Goal: Task Accomplishment & Management: Use online tool/utility

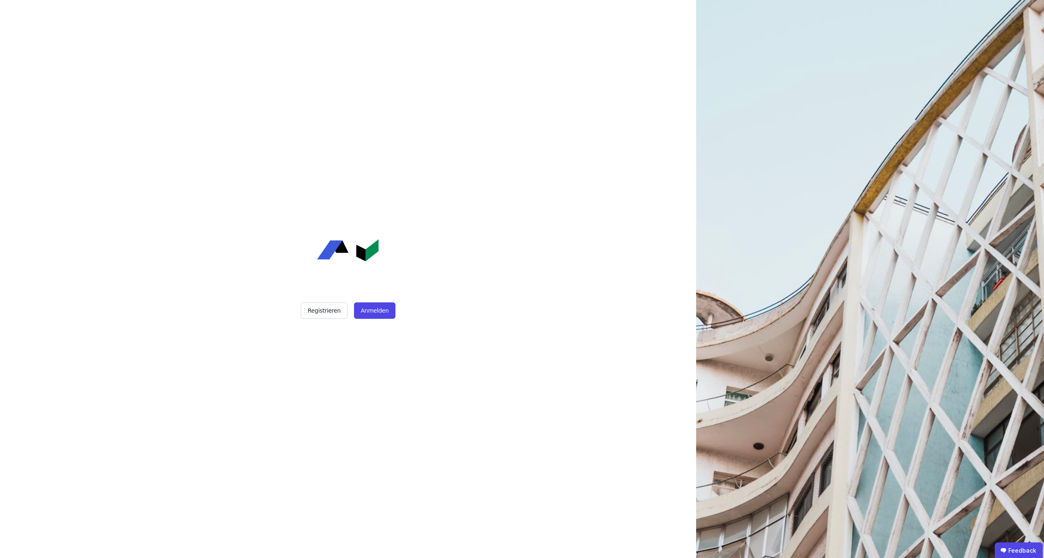
click at [362, 320] on div "Registrieren Anmelden" at bounding box center [347, 279] width 205 height 558
click at [365, 315] on button "Anmelden" at bounding box center [374, 310] width 41 height 16
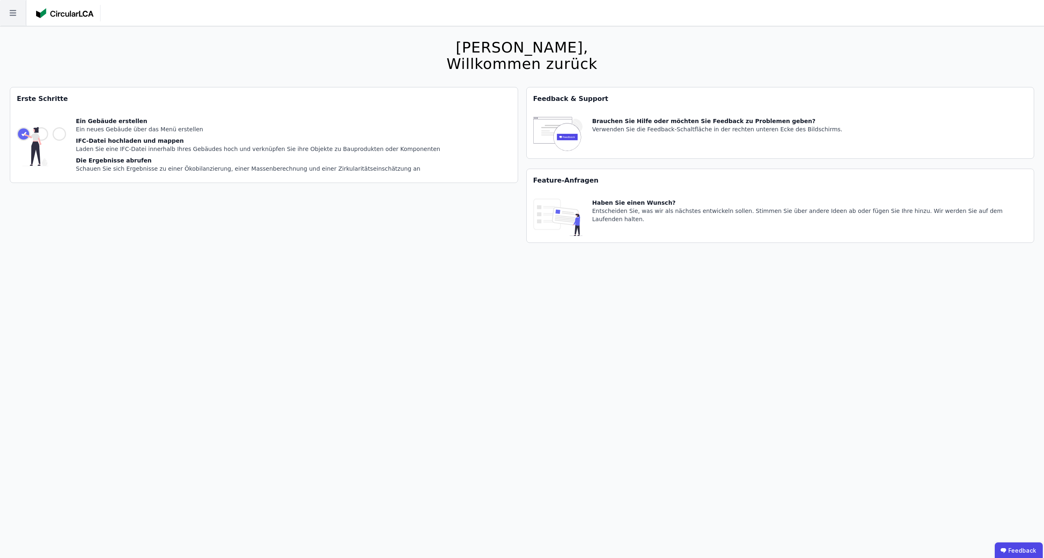
click at [11, 9] on icon at bounding box center [13, 13] width 26 height 26
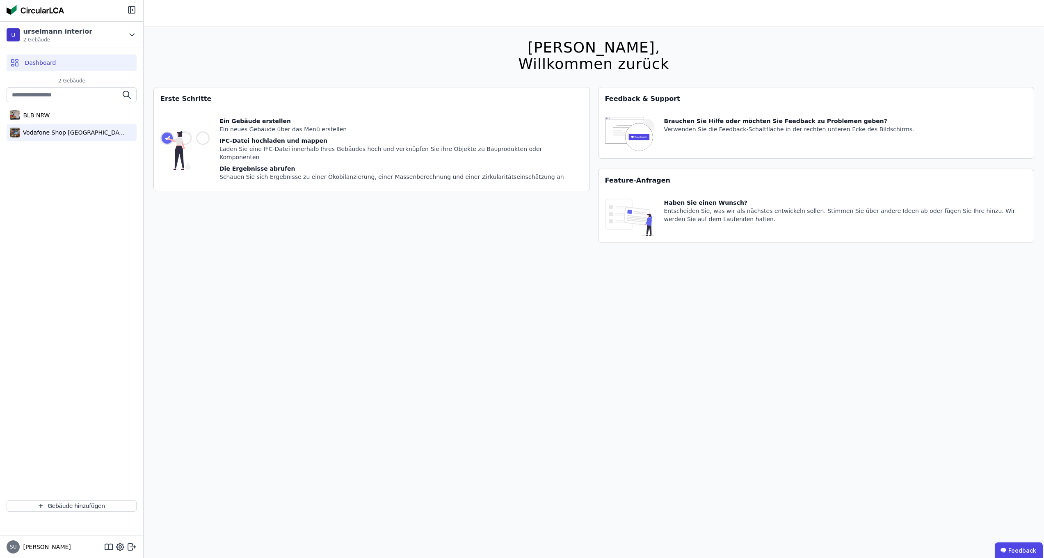
click at [41, 131] on div "Vodafone Shop [GEOGRAPHIC_DATA]" at bounding box center [73, 132] width 107 height 8
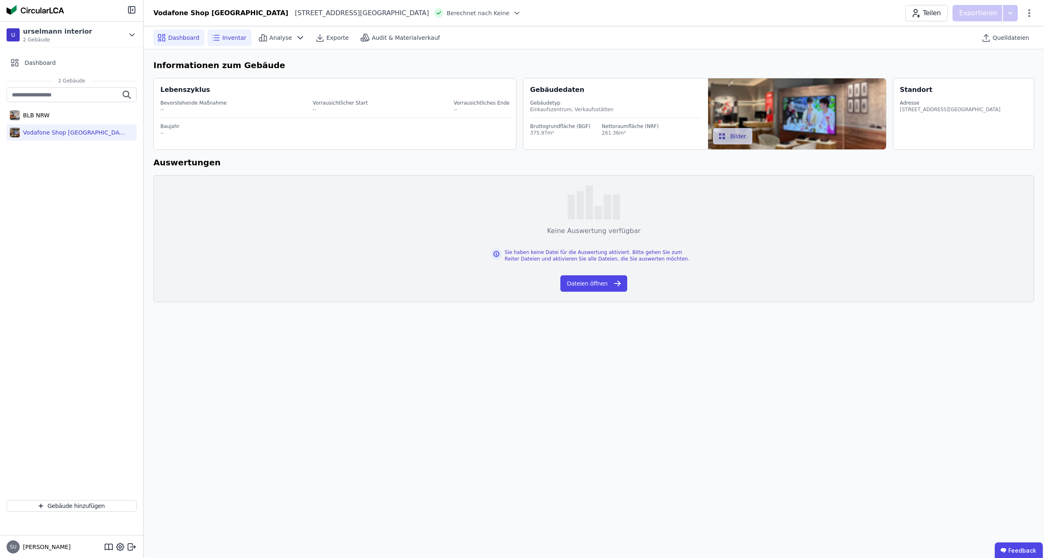
click at [225, 40] on span "Inventar" at bounding box center [234, 38] width 24 height 8
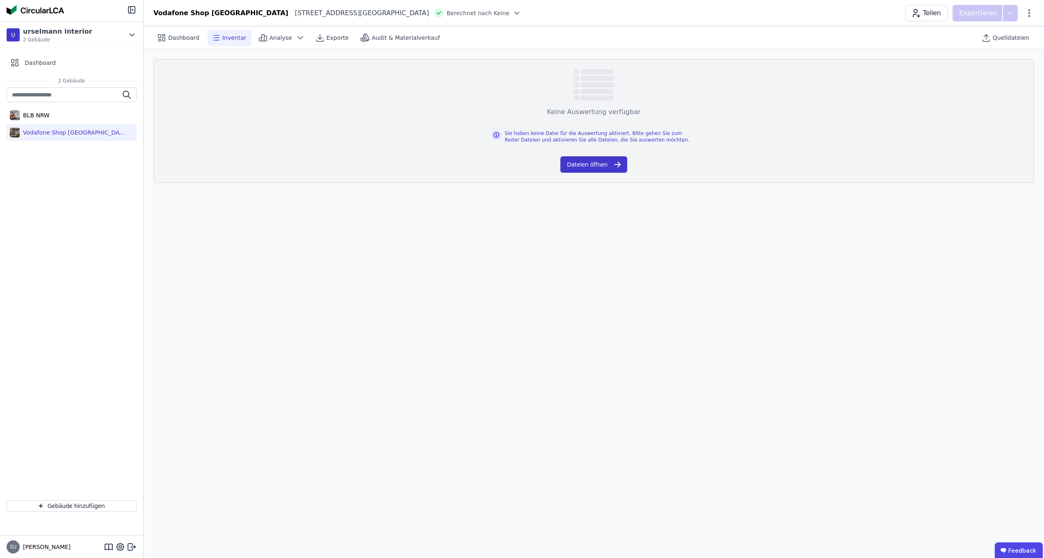
click at [606, 166] on button "Dateien öffnen" at bounding box center [594, 164] width 67 height 16
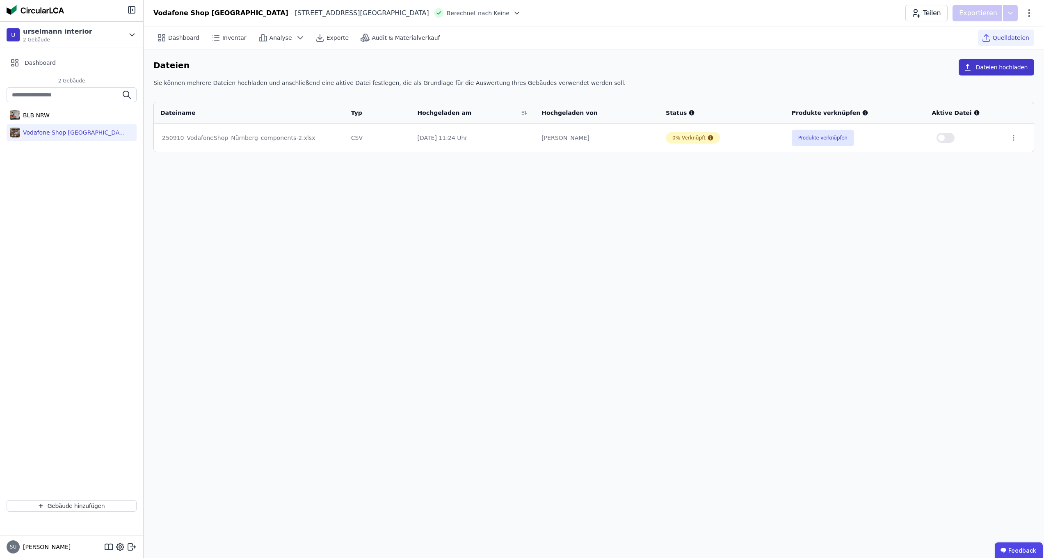
click at [1014, 66] on button "Dateien hochladen" at bounding box center [997, 67] width 76 height 16
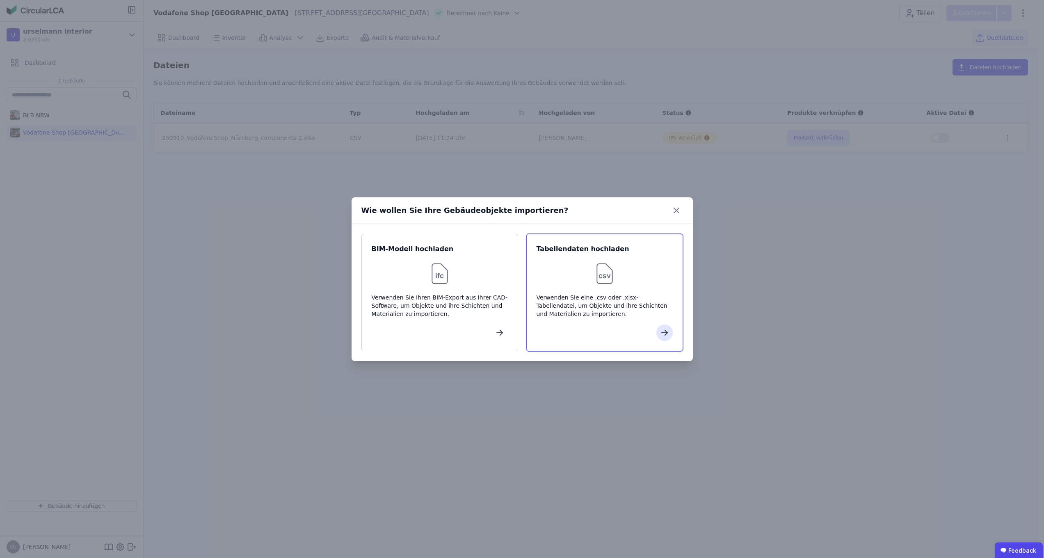
click at [606, 294] on div "Verwenden Sie eine .csv oder .xlsx-Tabellendatei, um Objekte und ihre Schichten…" at bounding box center [605, 305] width 136 height 25
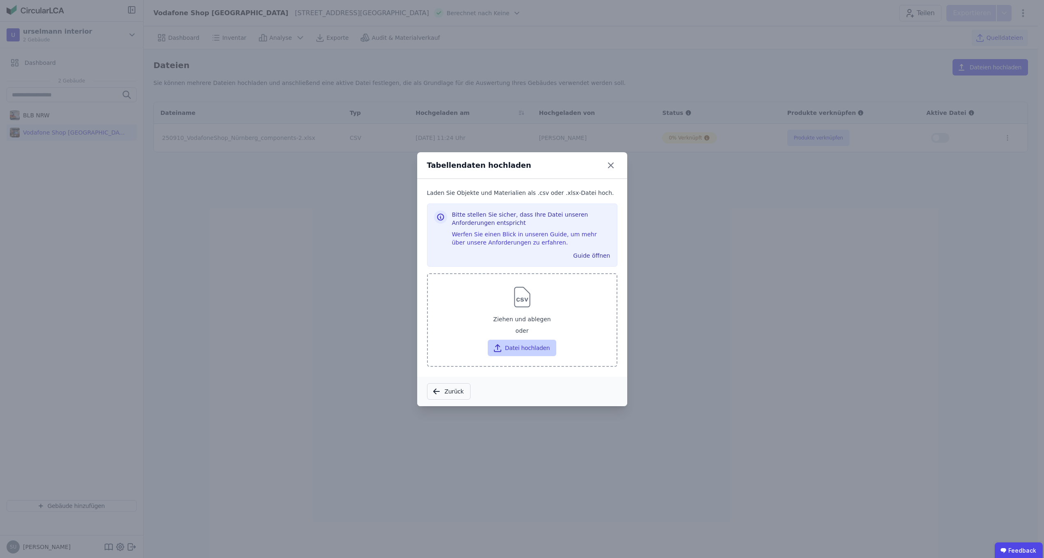
click at [509, 345] on button "Datei hochladen" at bounding box center [522, 348] width 69 height 16
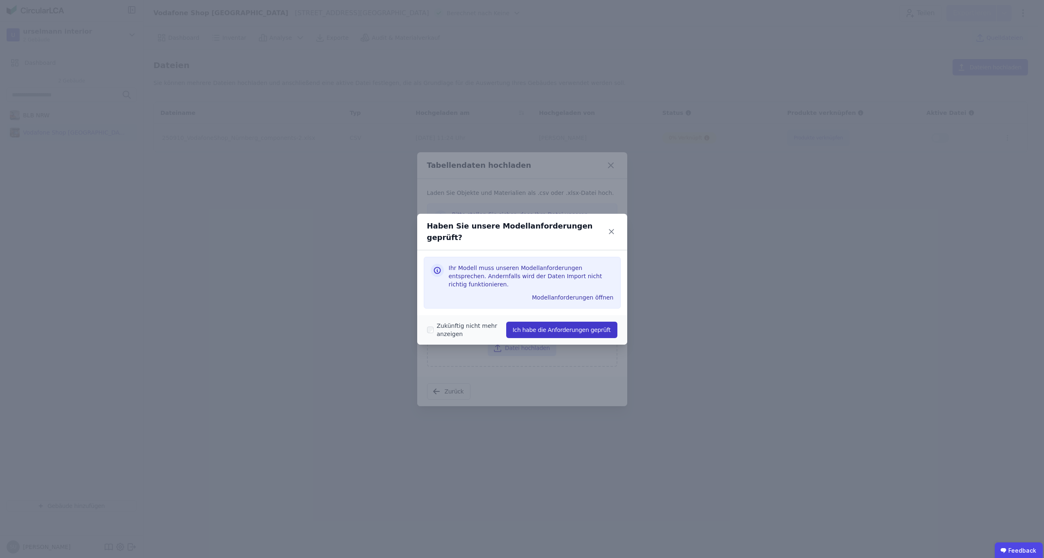
click at [536, 322] on button "Ich habe die Anforderungen geprüft" at bounding box center [561, 330] width 111 height 16
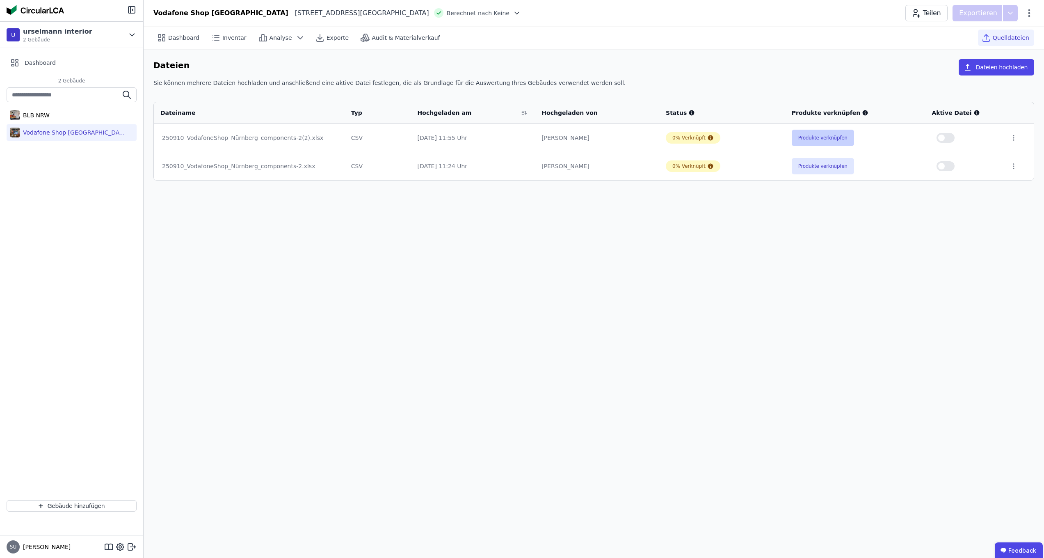
click at [807, 138] on button "Produkte verknüpfen" at bounding box center [823, 138] width 62 height 16
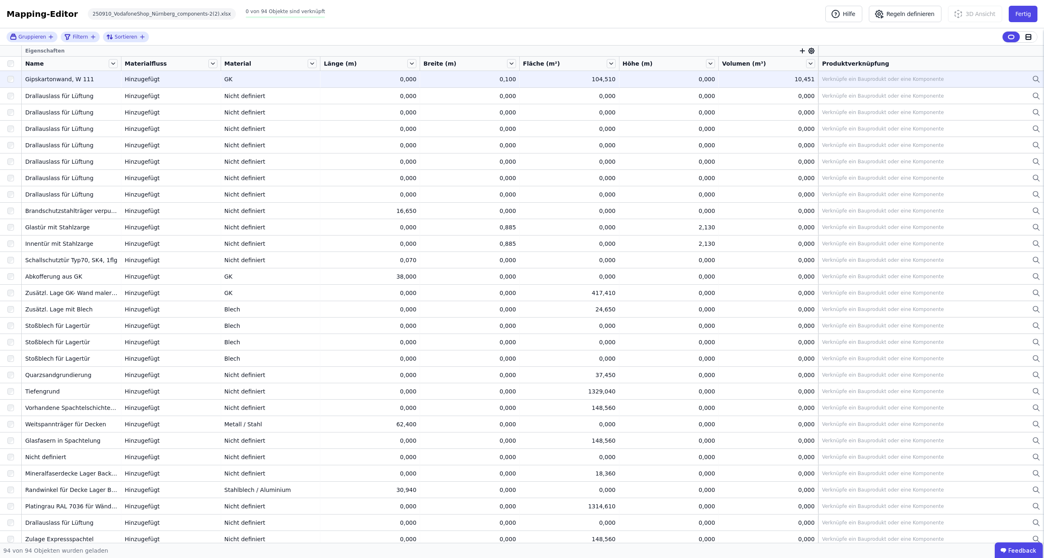
click at [1032, 79] on icon at bounding box center [1036, 79] width 8 height 10
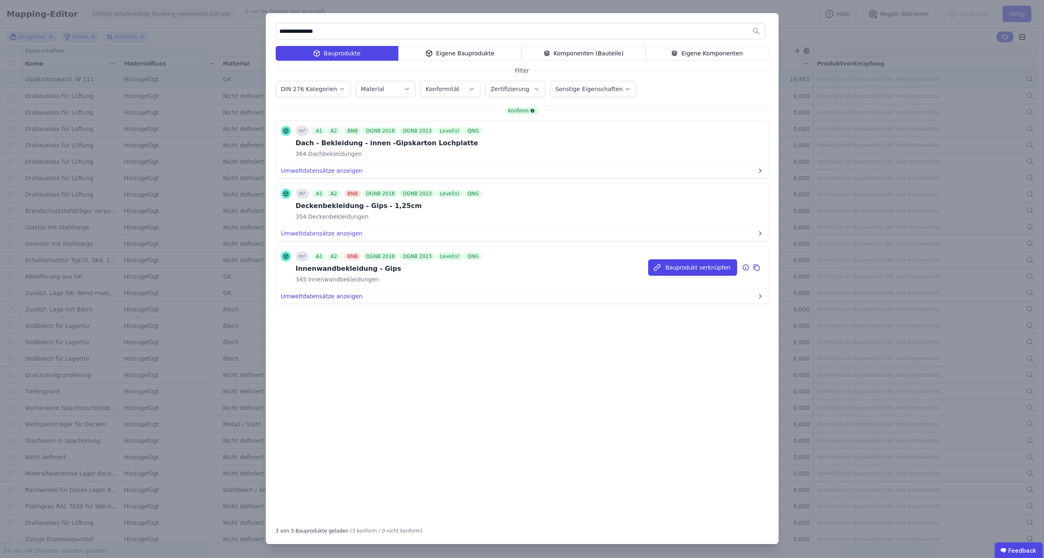
click at [757, 296] on icon "button" at bounding box center [760, 296] width 7 height 7
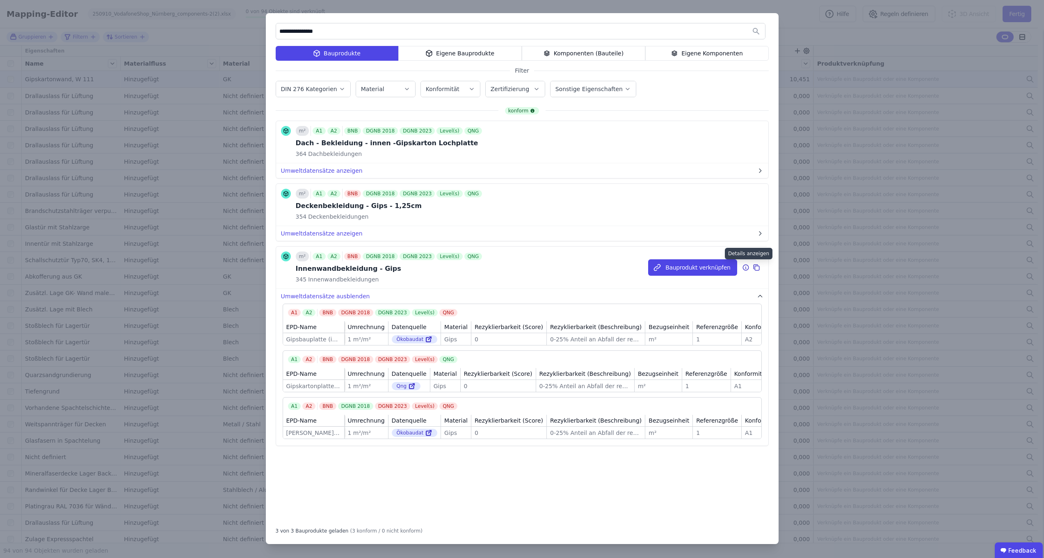
click at [746, 269] on icon at bounding box center [745, 268] width 7 height 10
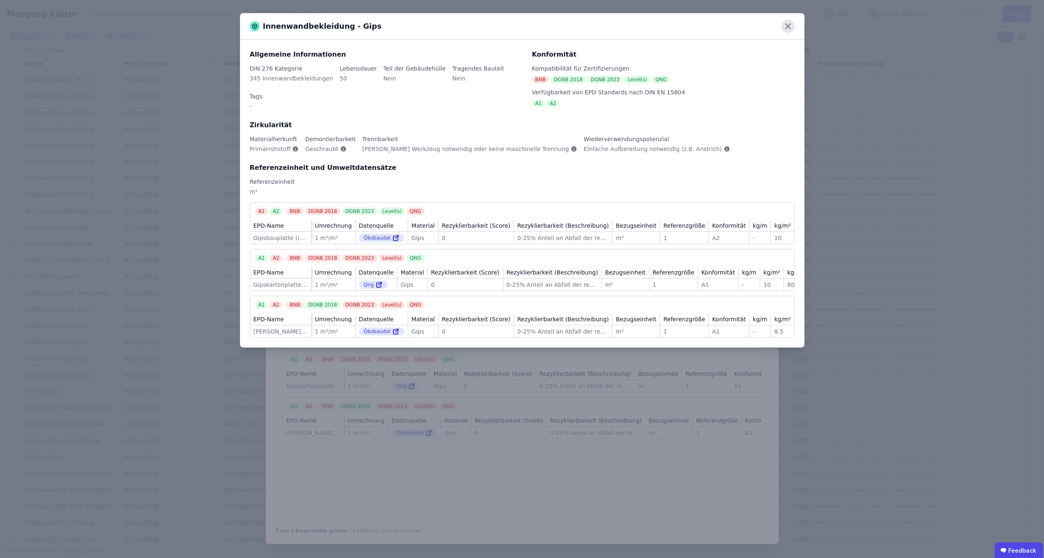
click at [787, 28] on icon at bounding box center [788, 26] width 13 height 13
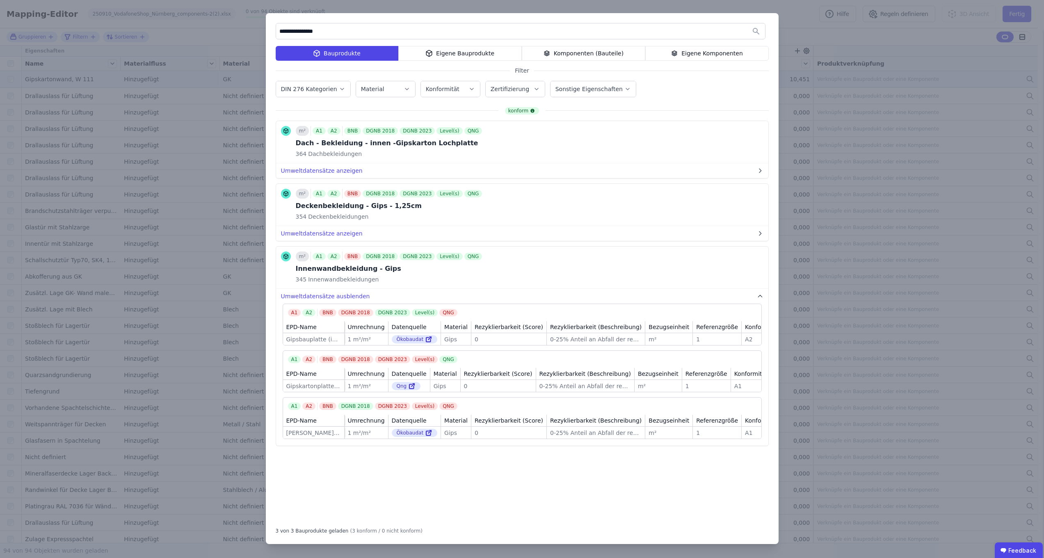
click at [310, 31] on input "**********" at bounding box center [520, 31] width 489 height 15
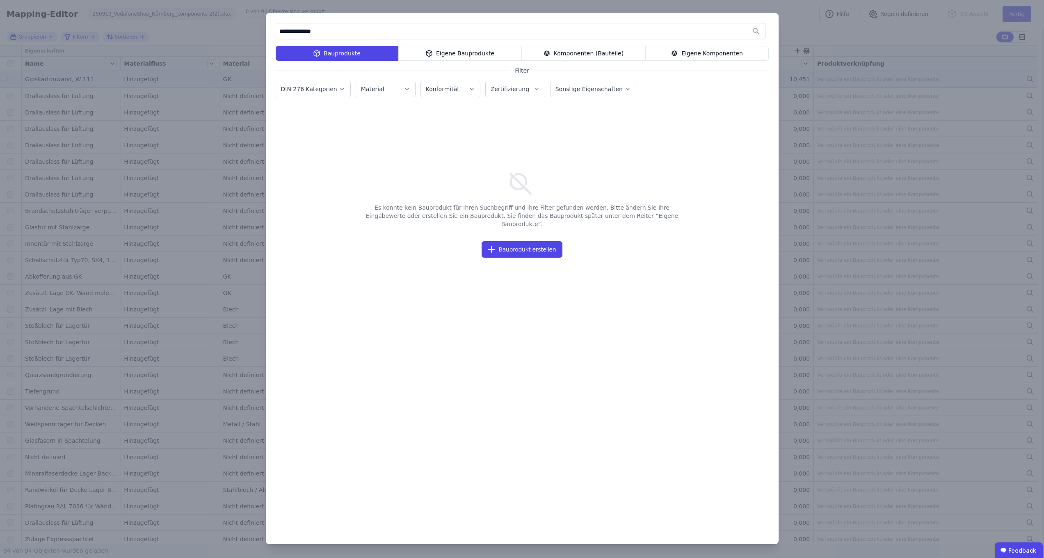
type input "**********"
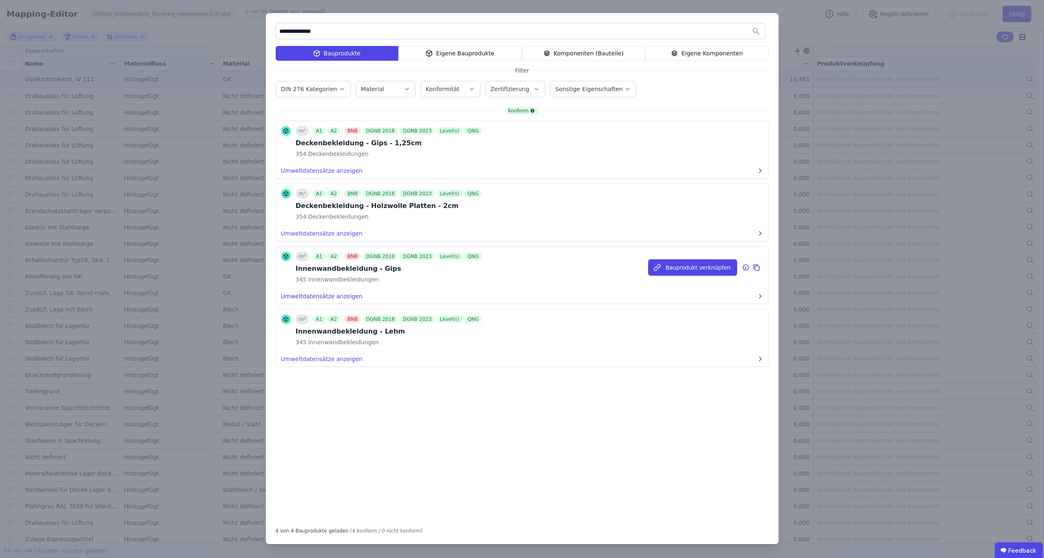
click at [361, 291] on button "Umweltdatensätze anzeigen" at bounding box center [522, 296] width 492 height 15
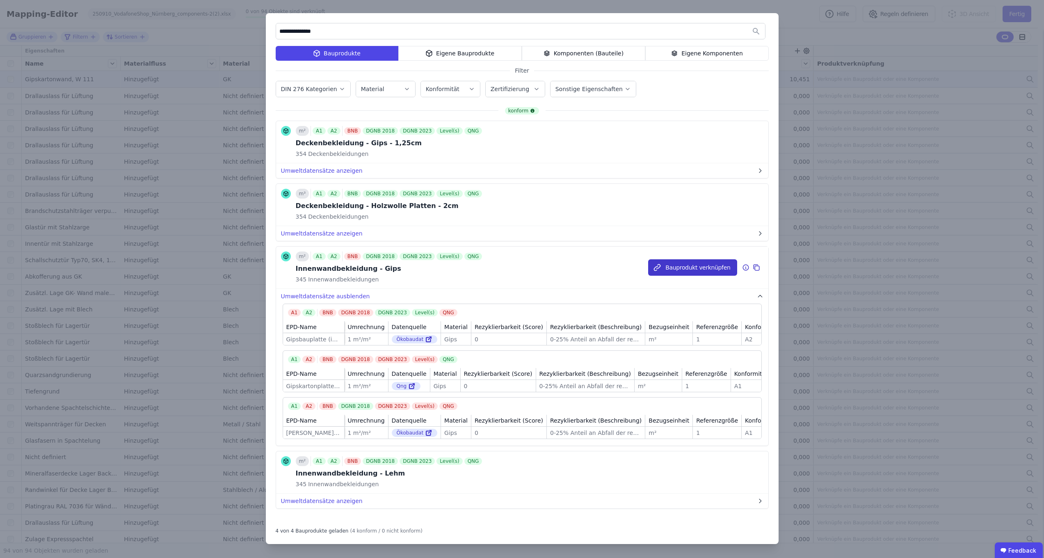
click at [667, 265] on button "Bauprodukt verknüpfen" at bounding box center [692, 267] width 89 height 16
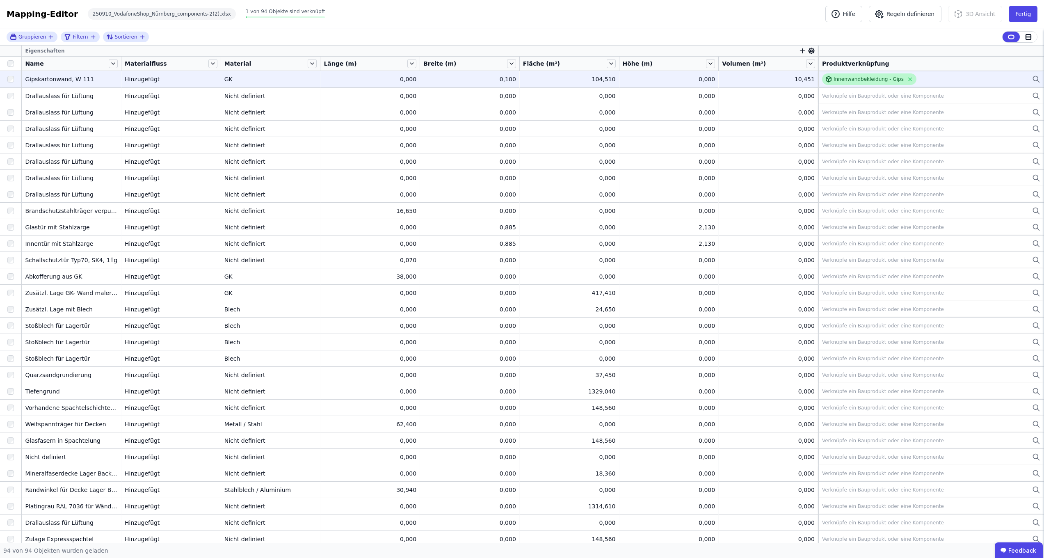
click at [856, 78] on div "Innenwandbekleidung - Gips" at bounding box center [869, 79] width 70 height 7
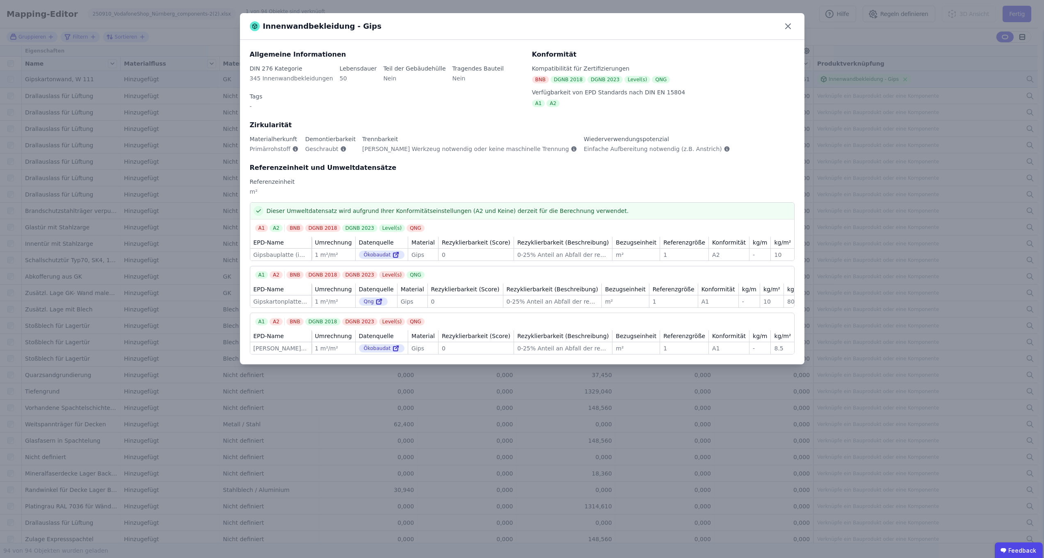
click at [795, 26] on div "Innenwandbekleidung - Gips" at bounding box center [522, 26] width 565 height 27
click at [794, 27] on icon at bounding box center [788, 26] width 13 height 13
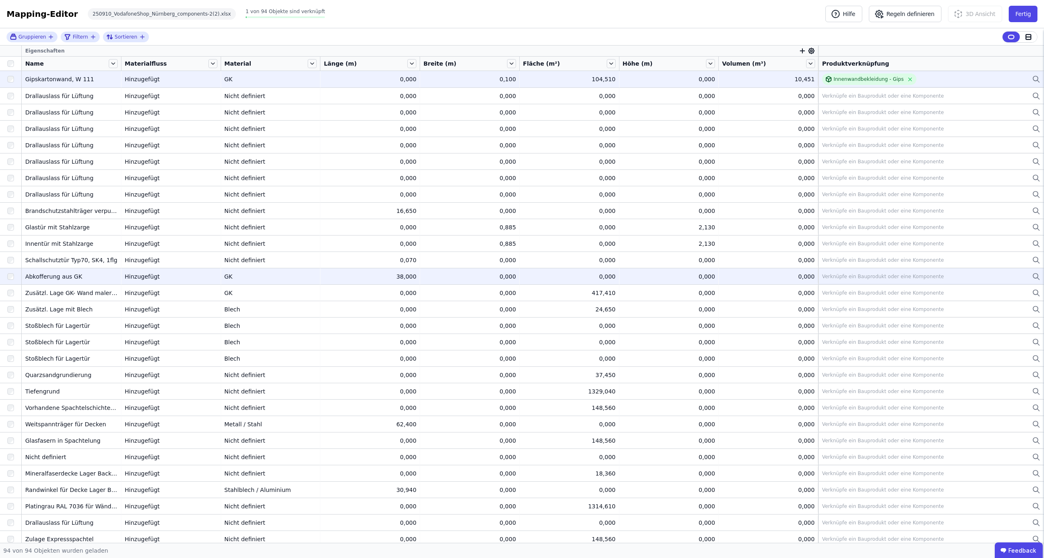
click at [1032, 275] on icon at bounding box center [1036, 277] width 8 height 10
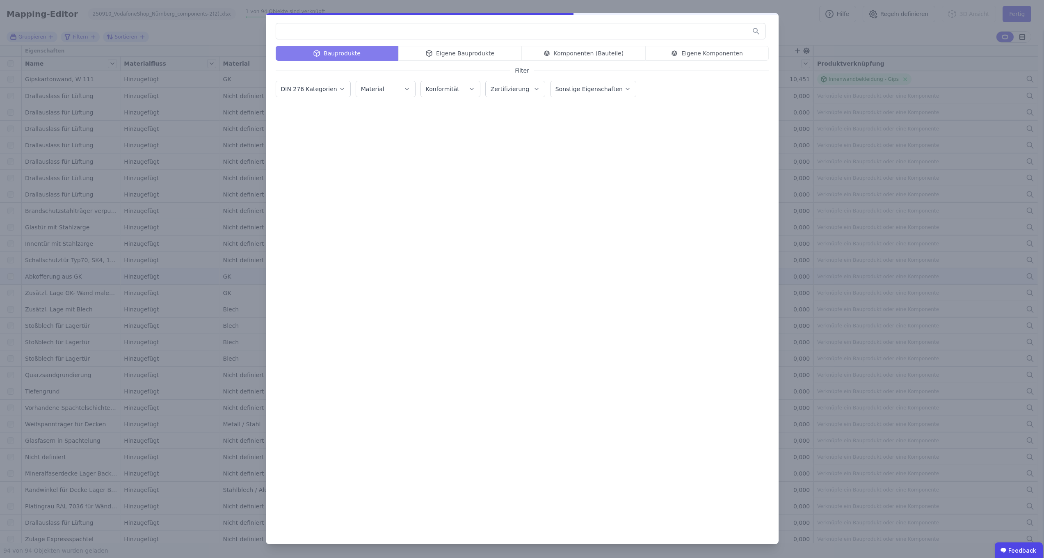
click at [602, 53] on div "Bauprodukte Eigene Bauprodukte Komponenten (Bauteile) Eigene Komponenten" at bounding box center [522, 53] width 493 height 15
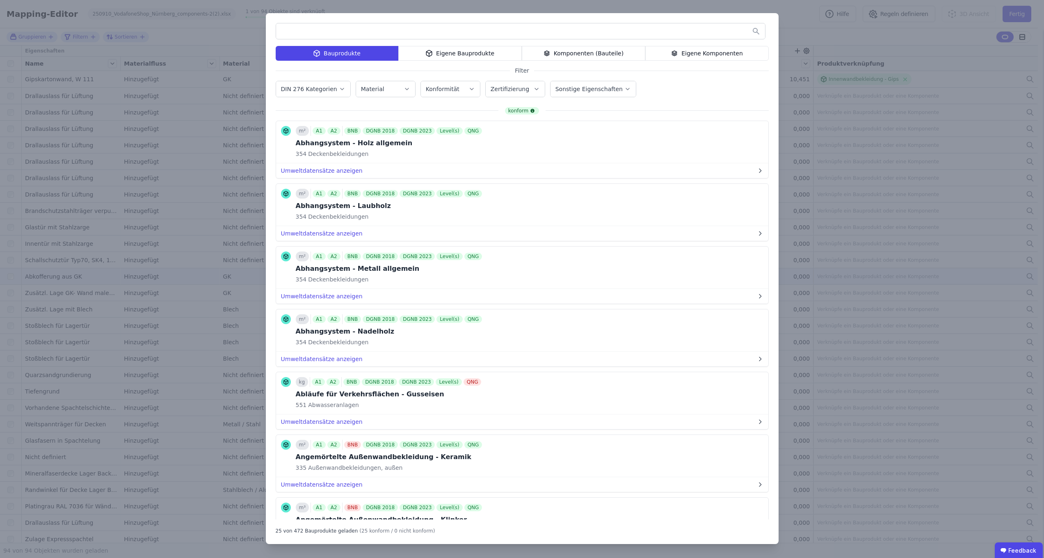
click at [570, 53] on div "Komponenten (Bauteile)" at bounding box center [584, 53] width 124 height 15
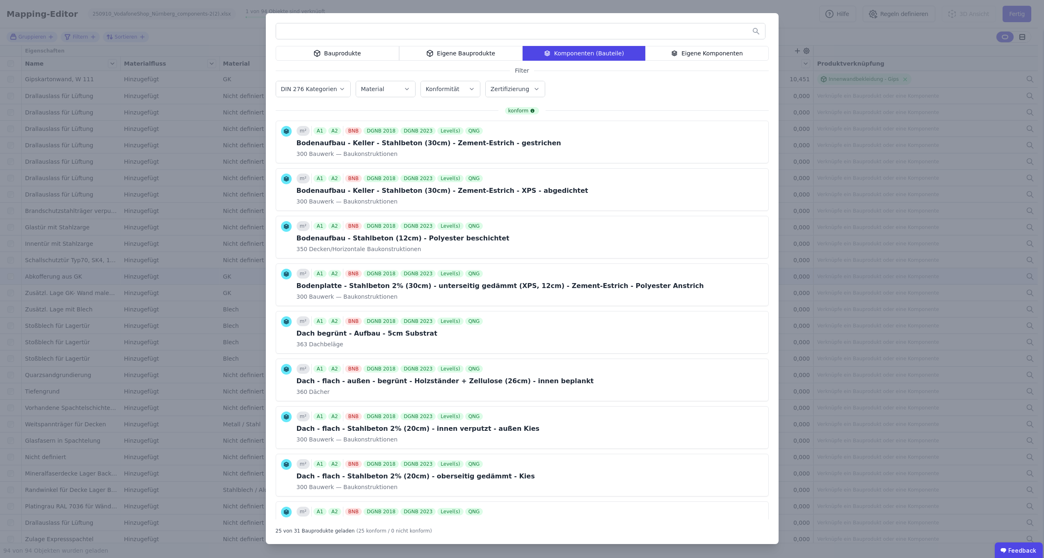
click at [472, 33] on input "text" at bounding box center [520, 31] width 489 height 15
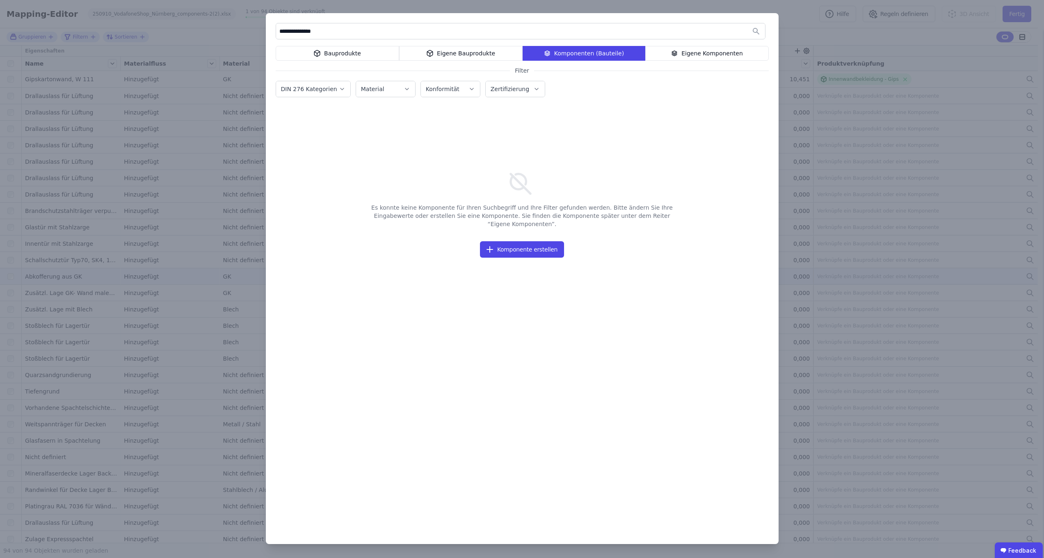
type input "**********"
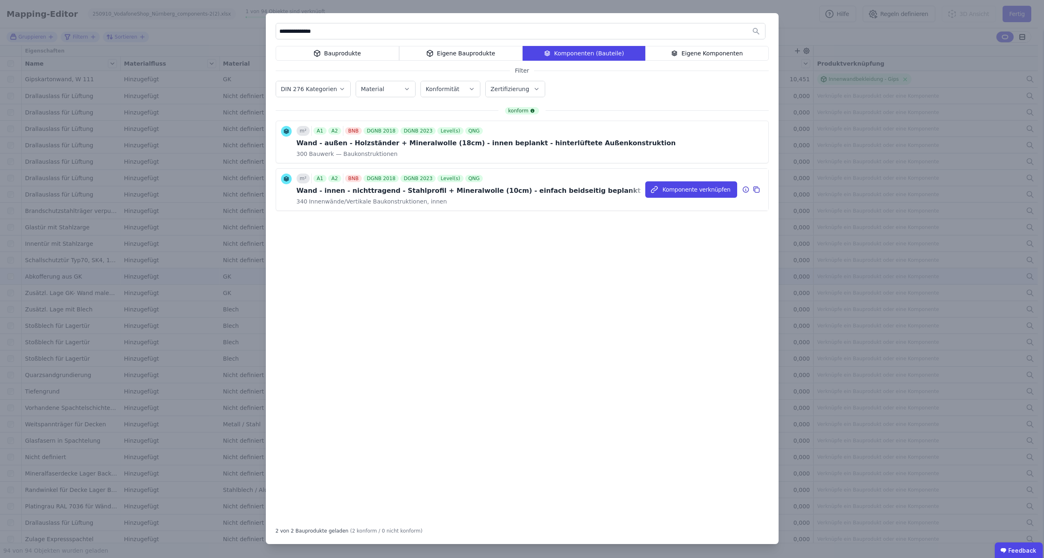
click at [535, 198] on div "340 Innenwände/Vertikale Baukonstruktionen, innen" at bounding box center [469, 201] width 344 height 8
click at [742, 189] on div "Komponente verknüpfen" at bounding box center [706, 190] width 123 height 42
click at [743, 189] on icon at bounding box center [745, 190] width 7 height 10
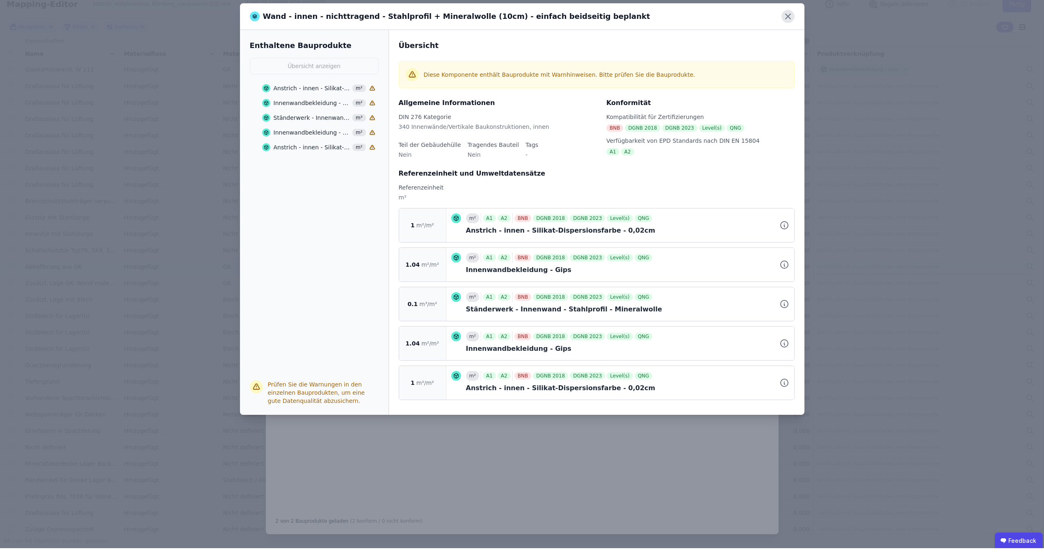
click at [789, 20] on icon at bounding box center [788, 26] width 13 height 13
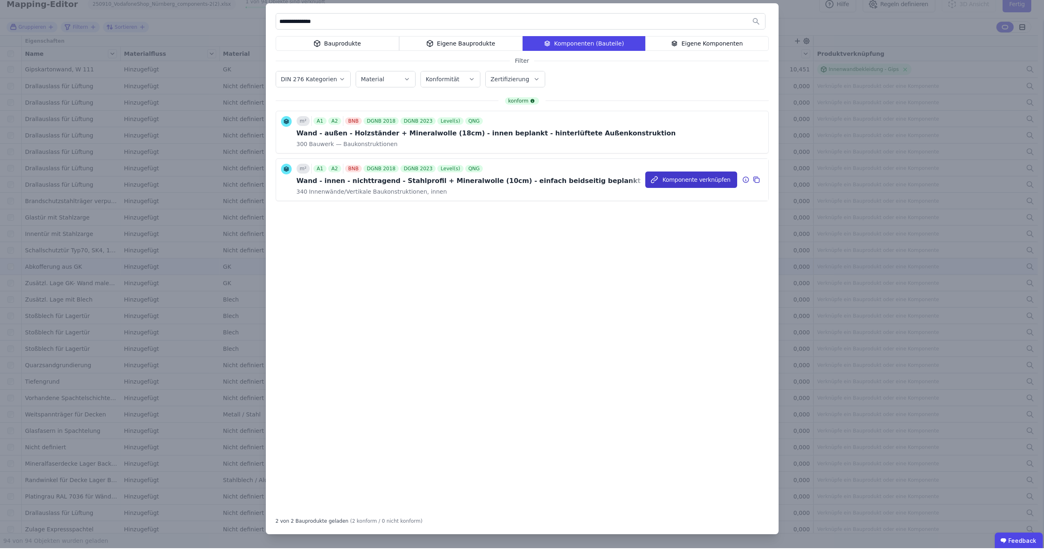
click at [704, 181] on button "Komponente verknüpfen" at bounding box center [691, 189] width 92 height 16
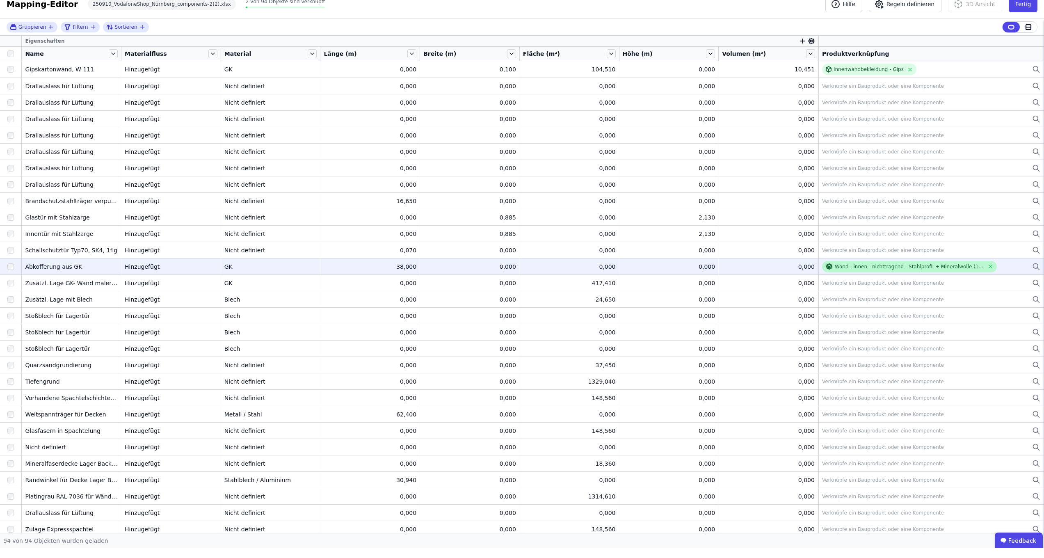
click at [890, 273] on div "Wand - innen - nichttragend - Stahlprofil + Mineralwolle (10cm) - einfach beids…" at bounding box center [909, 276] width 149 height 7
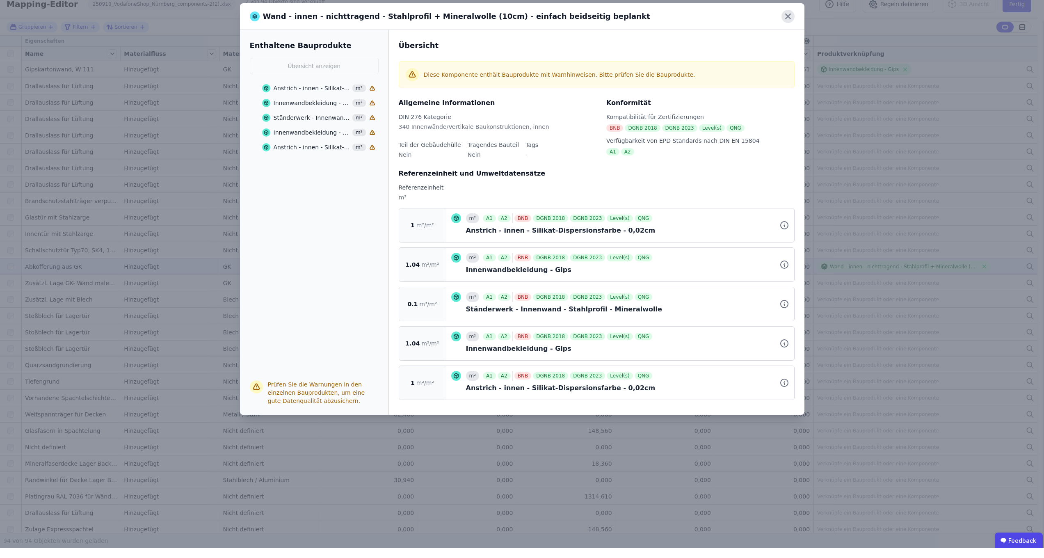
click at [794, 20] on icon at bounding box center [788, 26] width 13 height 13
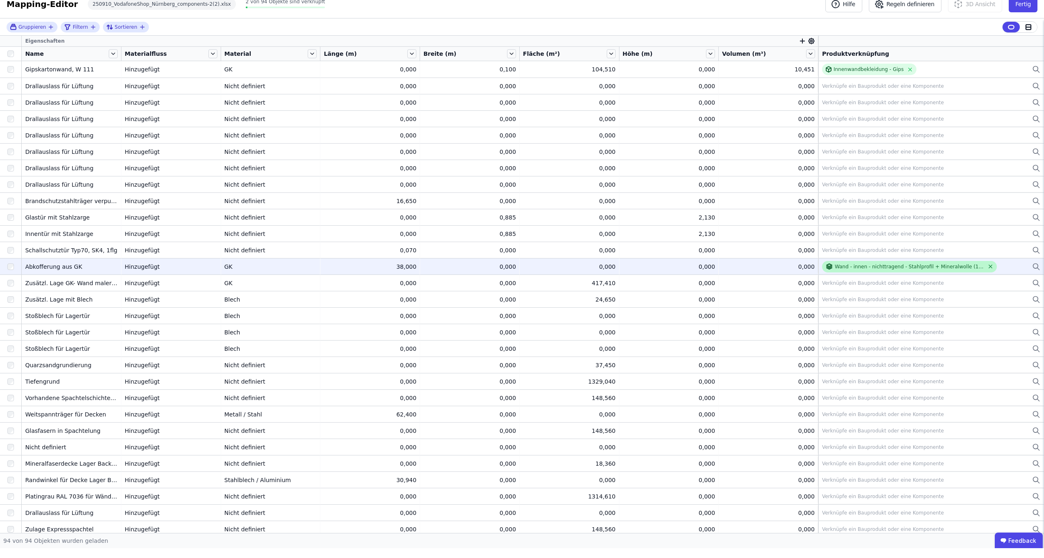
click at [988, 273] on icon at bounding box center [991, 276] width 6 height 6
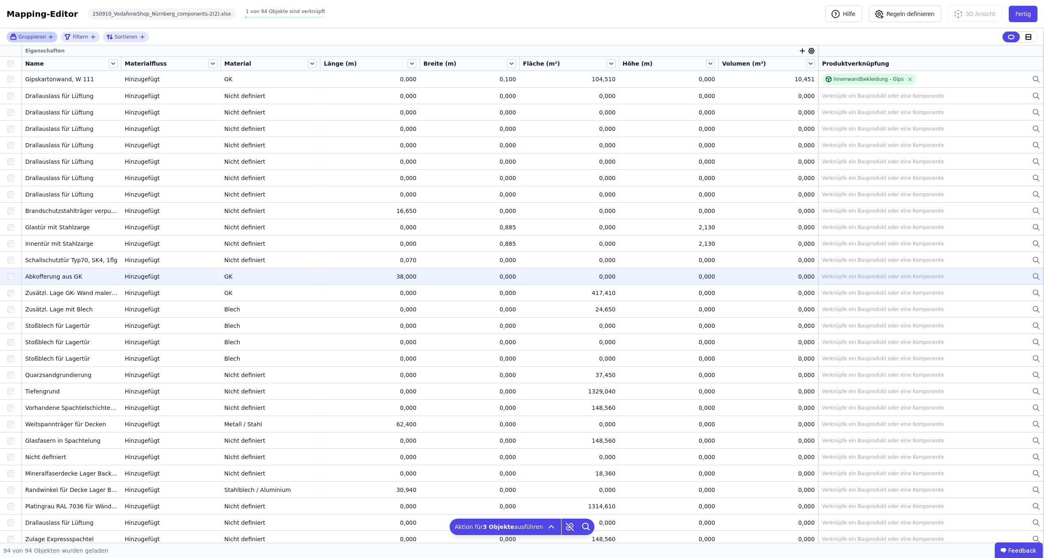
click at [41, 34] on span "Gruppieren" at bounding box center [31, 37] width 27 height 7
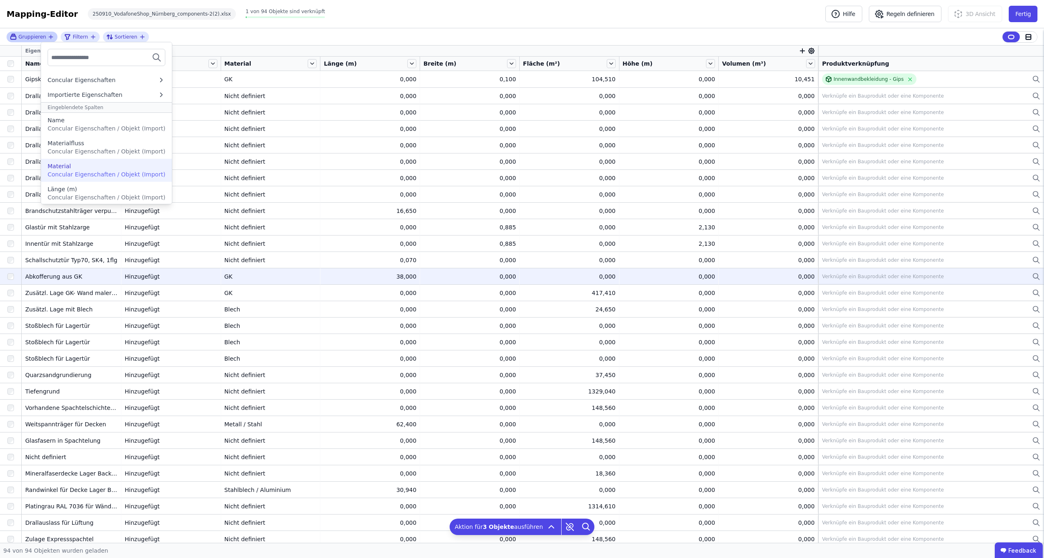
click at [74, 163] on div "Material" at bounding box center [107, 166] width 118 height 8
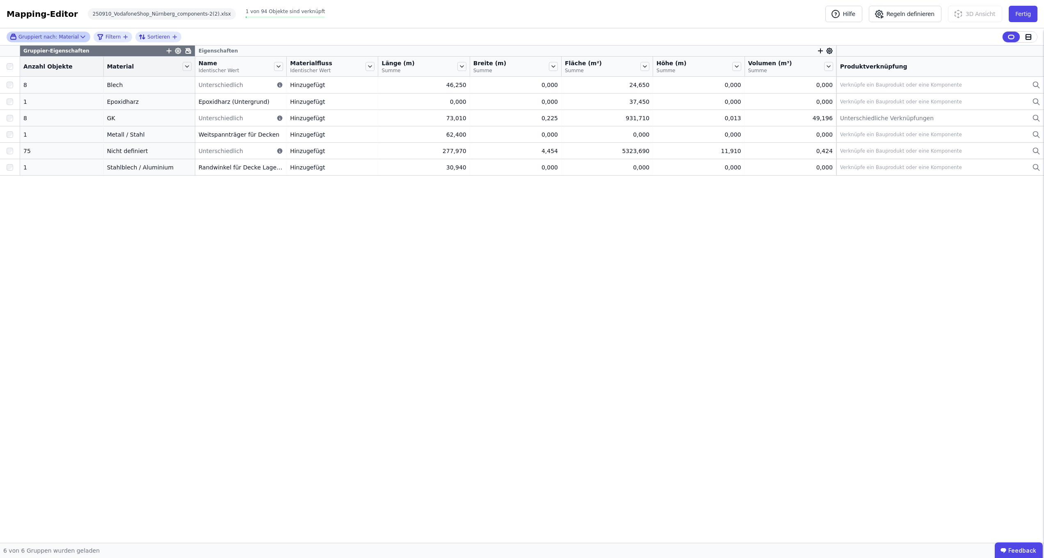
click at [114, 231] on div "Gruppier-Eigenschaften Eigenschaften Anzahl Objekte Material Name Identischer W…" at bounding box center [522, 294] width 1044 height 497
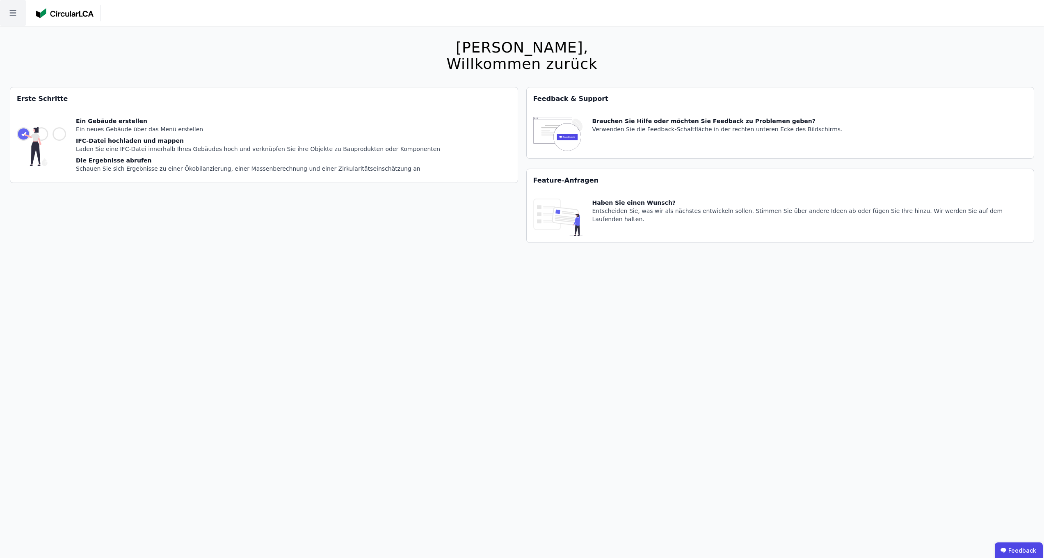
click at [21, 15] on icon at bounding box center [13, 13] width 26 height 26
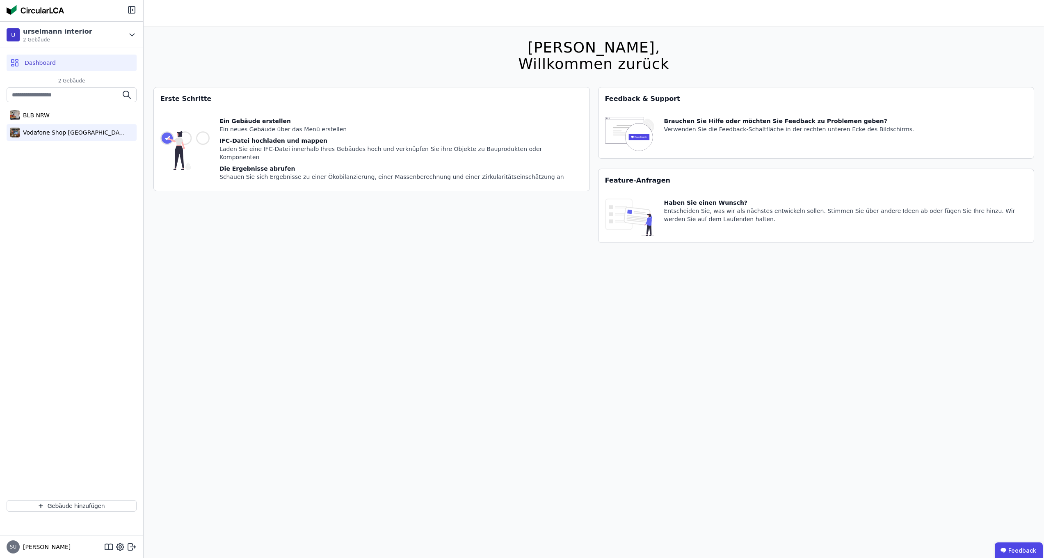
click at [42, 130] on div "Vodafone Shop [GEOGRAPHIC_DATA]" at bounding box center [73, 132] width 107 height 8
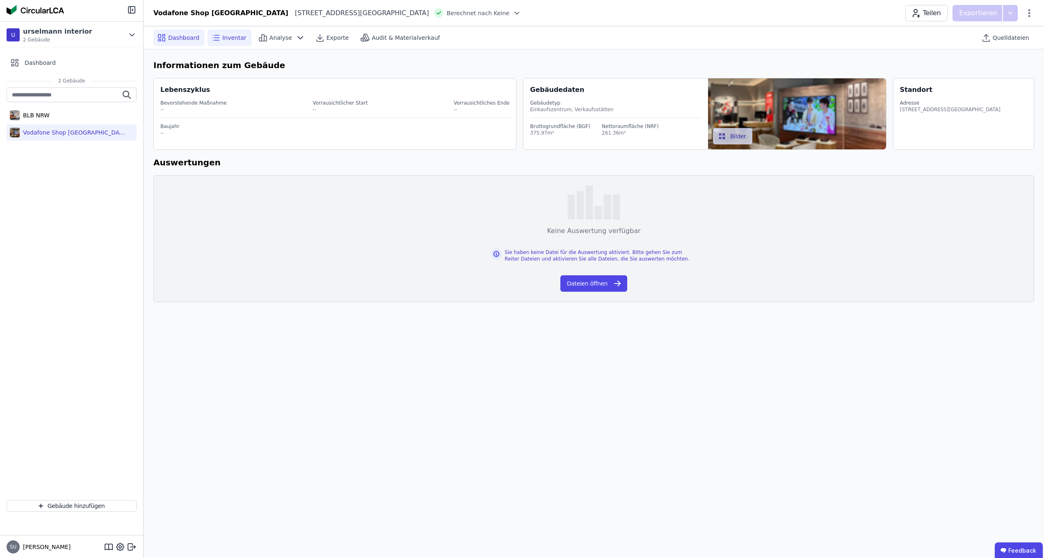
click at [225, 41] on span "Inventar" at bounding box center [234, 38] width 24 height 8
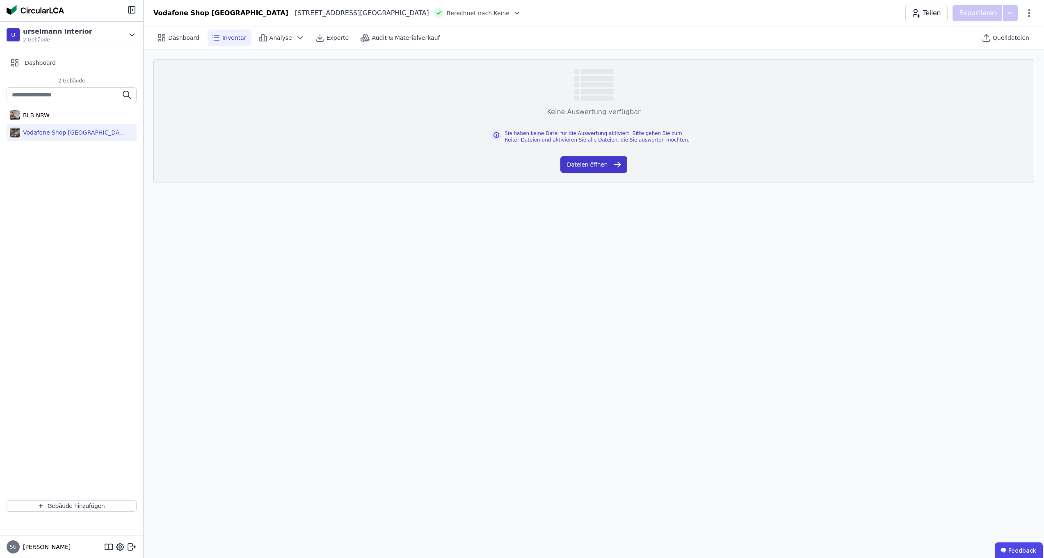
click at [600, 164] on button "Dateien öffnen" at bounding box center [594, 164] width 67 height 16
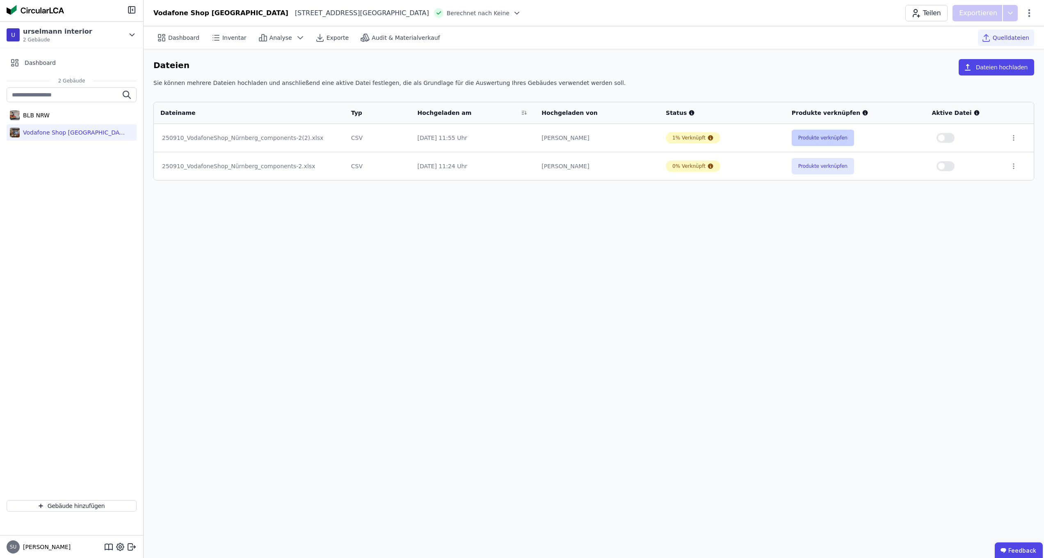
click at [820, 135] on button "Produkte verknüpfen" at bounding box center [823, 138] width 62 height 16
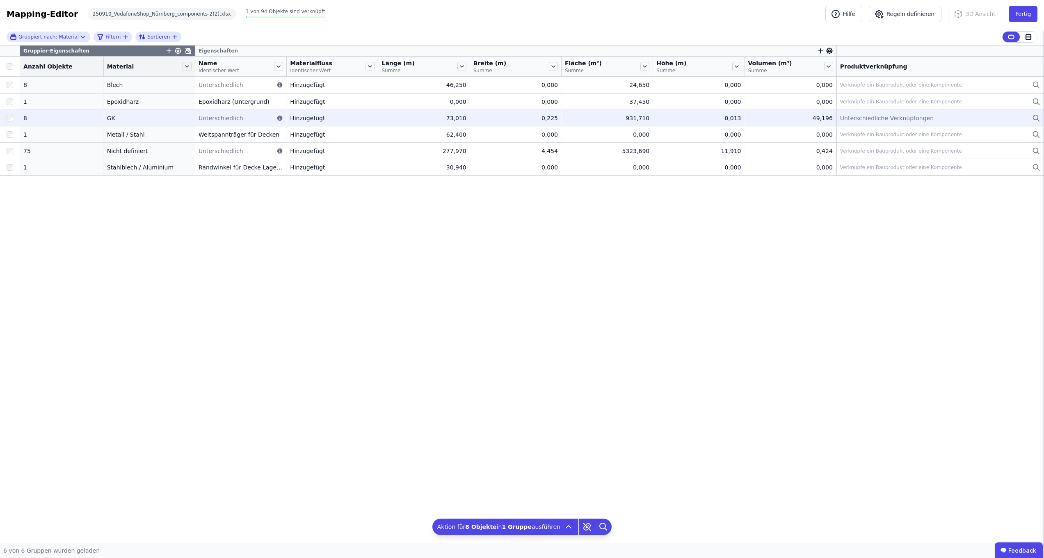
click at [1034, 118] on icon at bounding box center [1036, 117] width 5 height 5
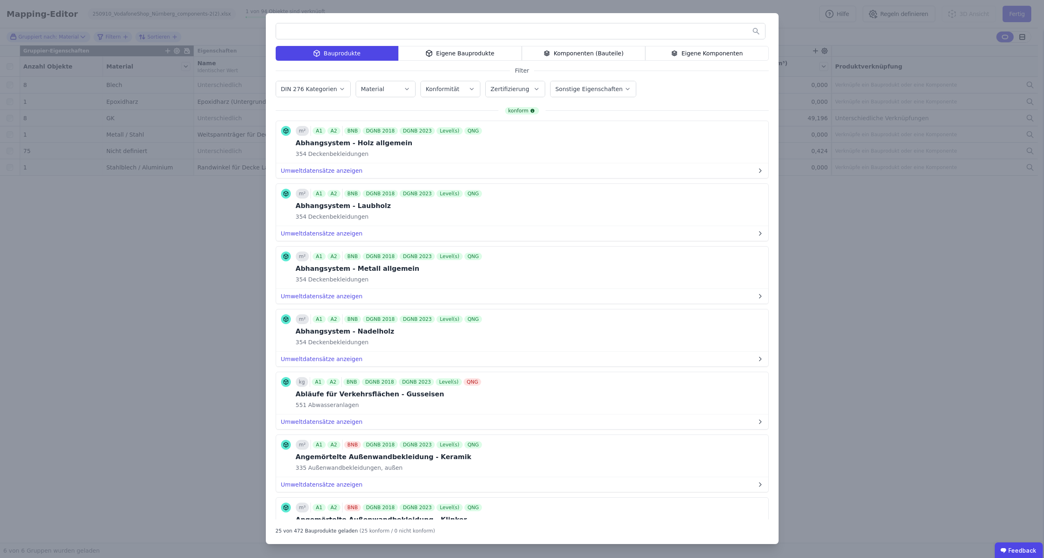
click at [844, 236] on div "Bauprodukte Eigene Bauprodukte Komponenten (Bauteile) Eigene Komponenten Filter…" at bounding box center [522, 279] width 1044 height 558
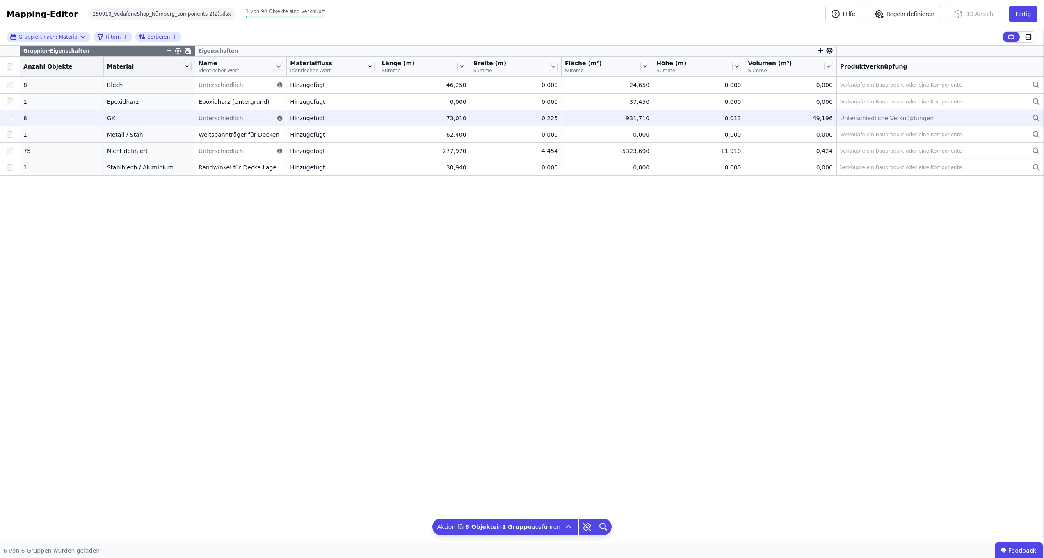
click at [919, 118] on span "Unterschiedliche Verknüpfungen" at bounding box center [887, 118] width 94 height 8
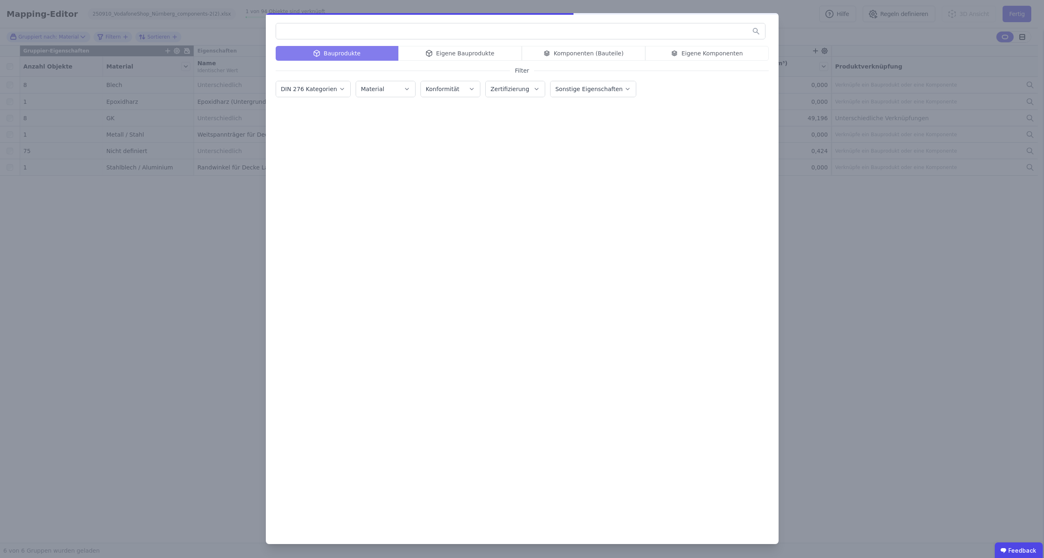
click at [885, 309] on div "Bauprodukte Eigene Bauprodukte Komponenten (Bauteile) Eigene Komponenten Filter…" at bounding box center [522, 279] width 1044 height 558
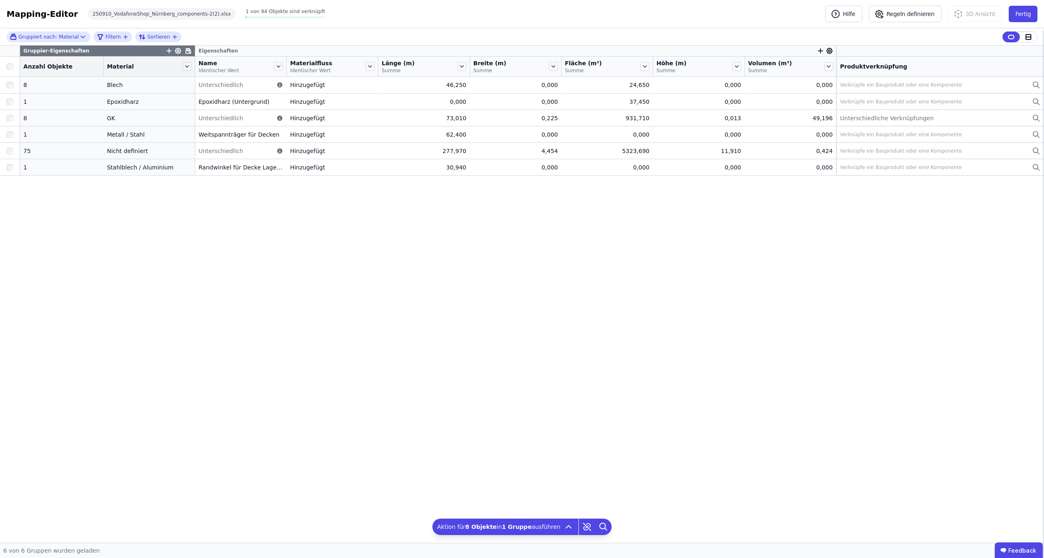
click at [476, 372] on div "Gruppier-Eigenschaften Eigenschaften Anzahl Objekte Material Name Identischer W…" at bounding box center [522, 294] width 1044 height 497
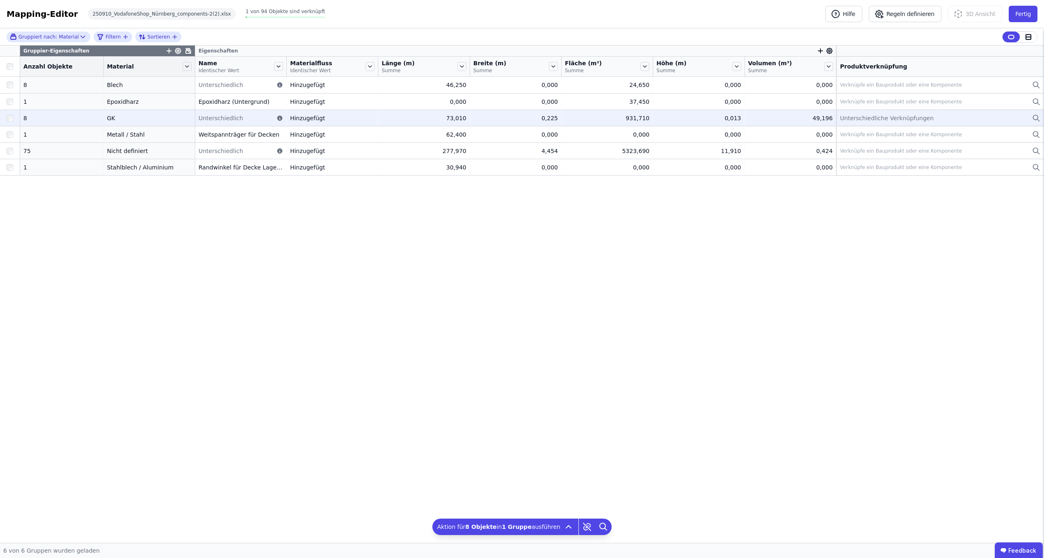
click at [1037, 115] on icon at bounding box center [1036, 117] width 5 height 5
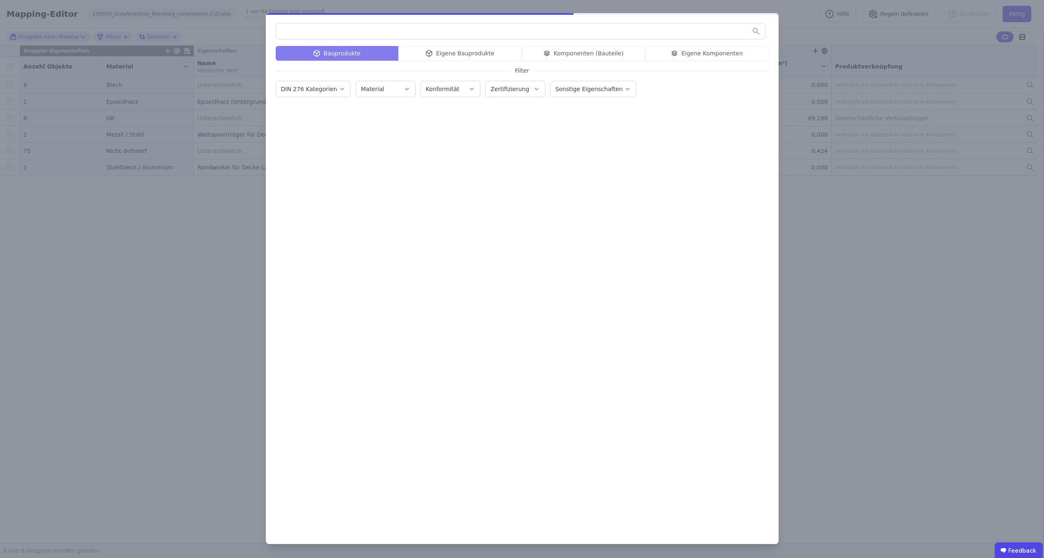
click at [440, 28] on input "text" at bounding box center [520, 31] width 489 height 15
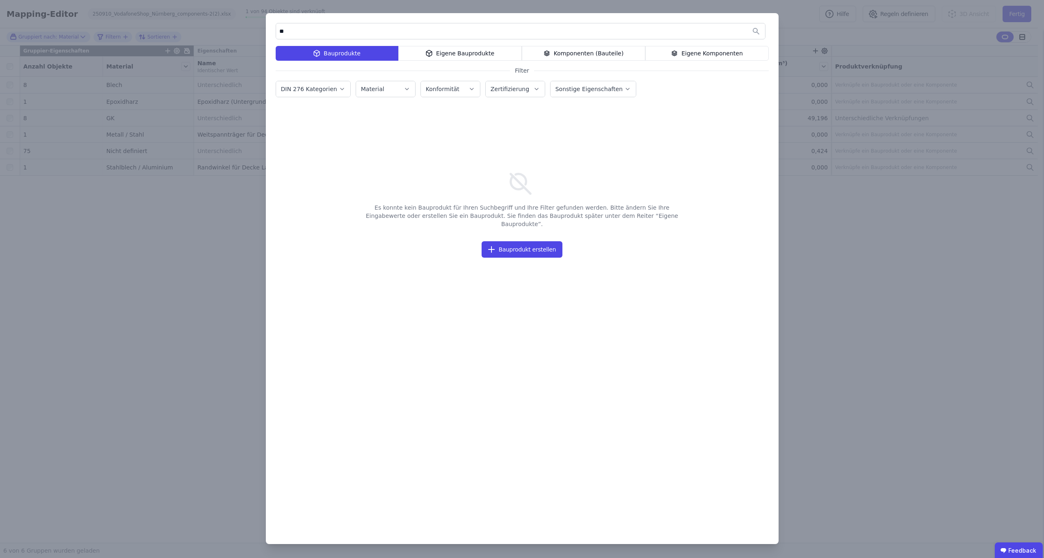
type input "*"
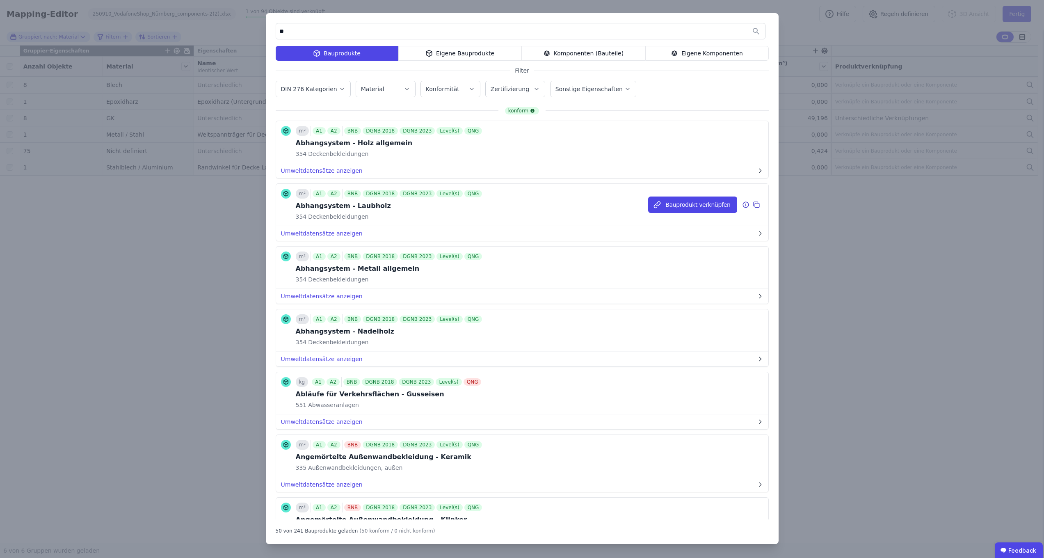
type input "*"
type input "**********"
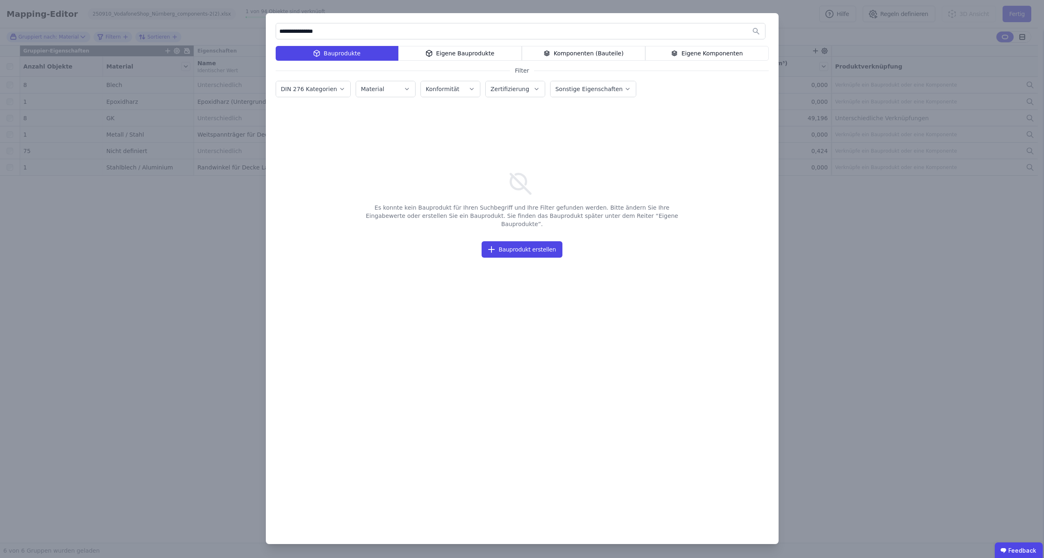
click at [867, 234] on div "**********" at bounding box center [522, 279] width 1044 height 558
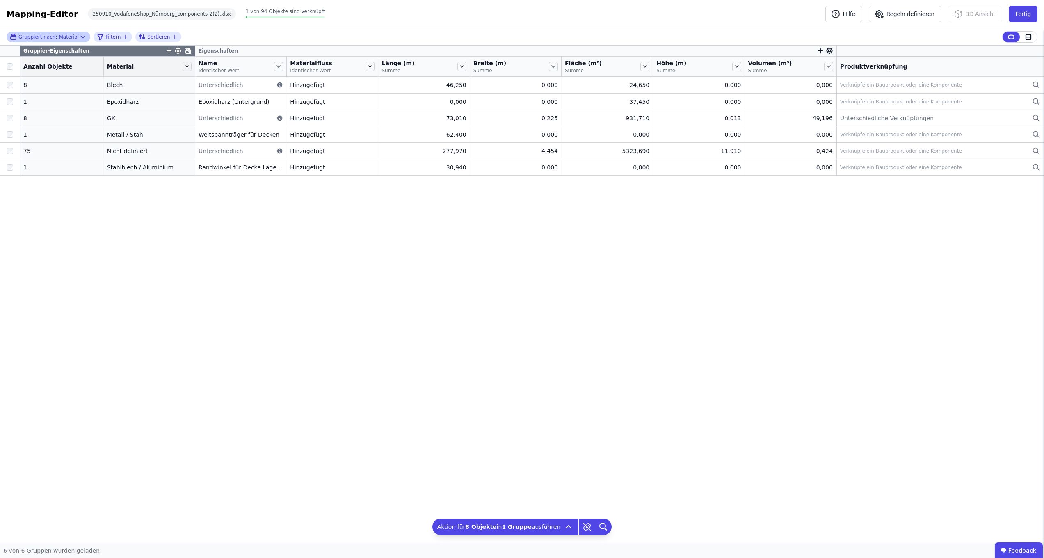
click at [69, 36] on div "Gruppiert nach: Material" at bounding box center [44, 36] width 69 height 7
click at [52, 49] on div "Gruppiert nach" at bounding box center [69, 48] width 119 height 11
click at [46, 93] on span "Gruppierung aufheben" at bounding box center [60, 96] width 65 height 8
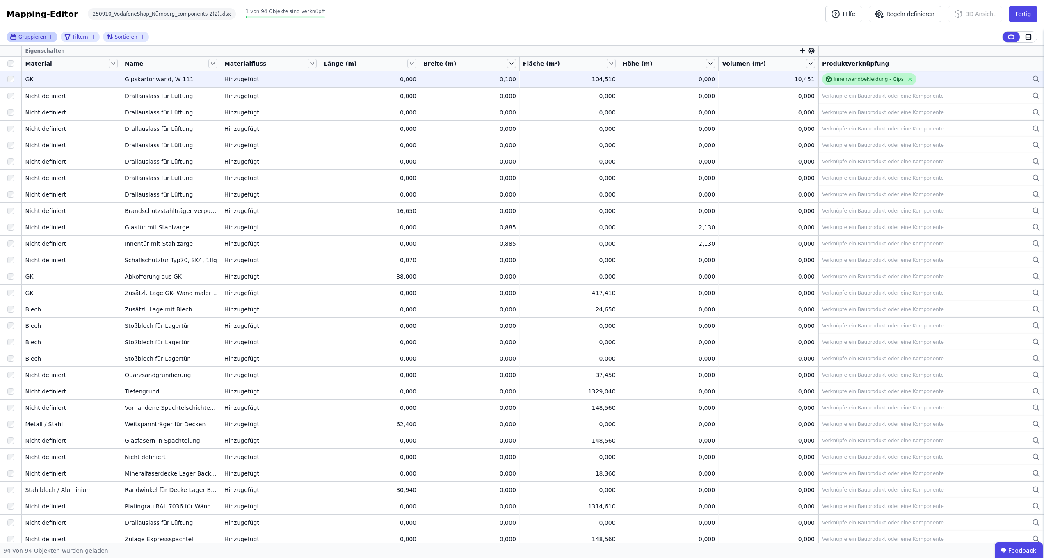
click at [852, 78] on div "Innenwandbekleidung - Gips" at bounding box center [869, 79] width 70 height 7
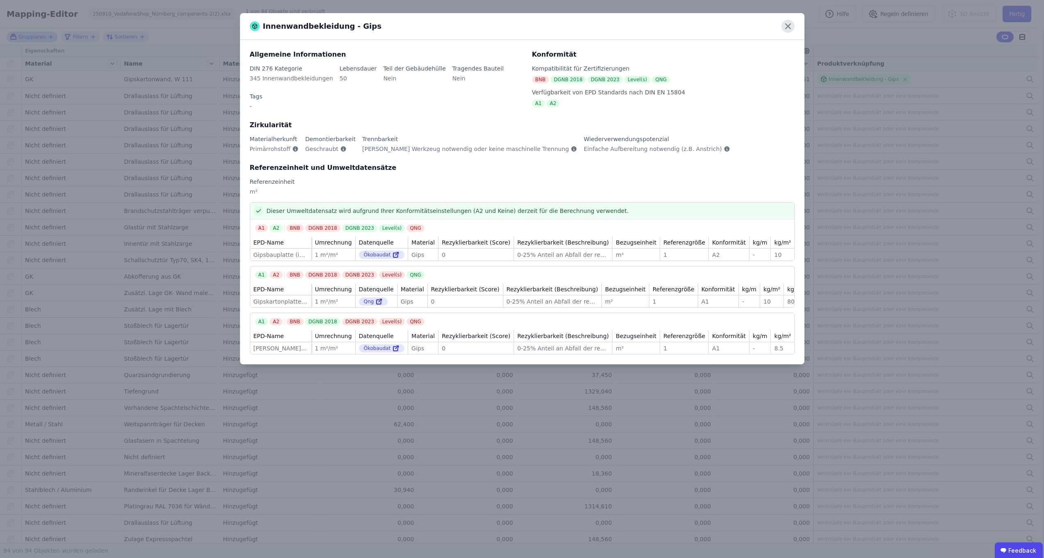
click at [783, 25] on icon at bounding box center [788, 26] width 13 height 13
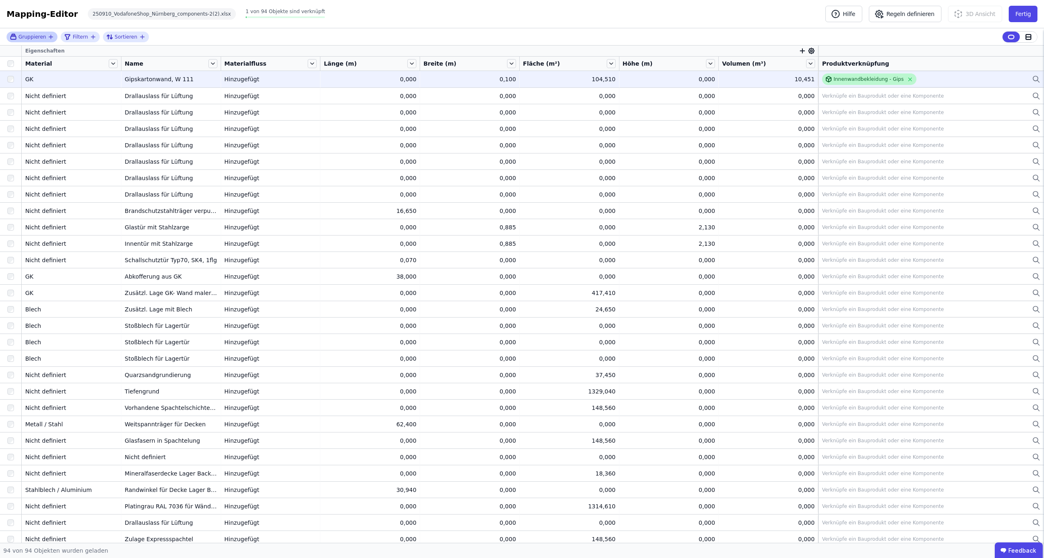
click at [840, 79] on div "Innenwandbekleidung - Gips" at bounding box center [869, 79] width 70 height 7
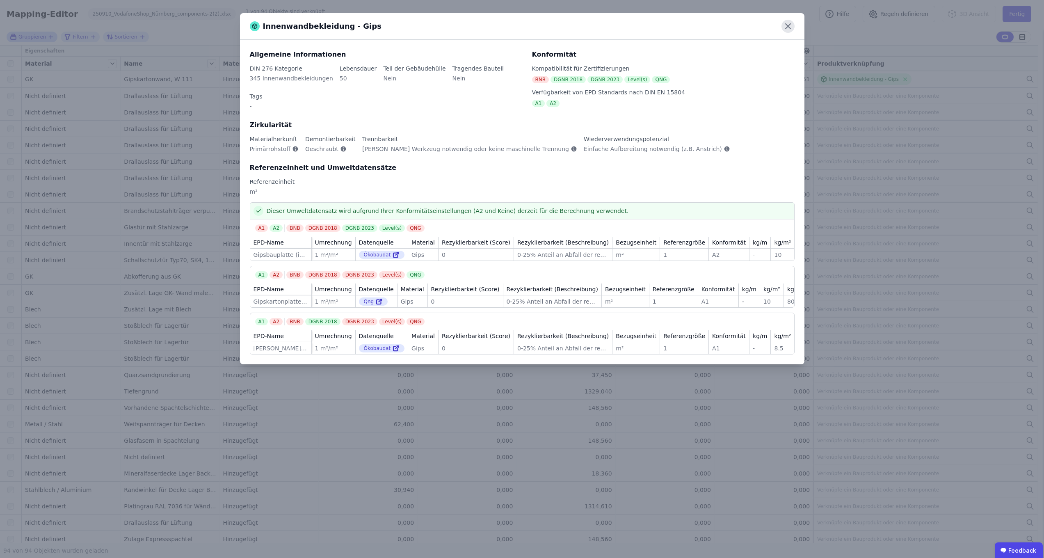
click at [785, 26] on icon at bounding box center [788, 26] width 13 height 13
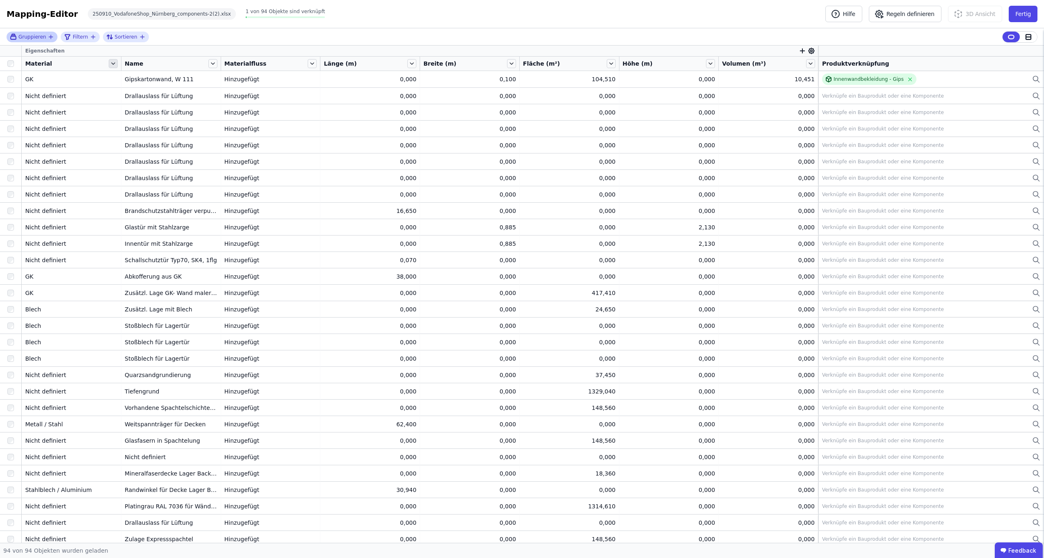
click at [111, 63] on icon at bounding box center [113, 63] width 9 height 9
click at [136, 118] on li "Nach “Material” aufsteigend sortieren" at bounding box center [174, 119] width 133 height 16
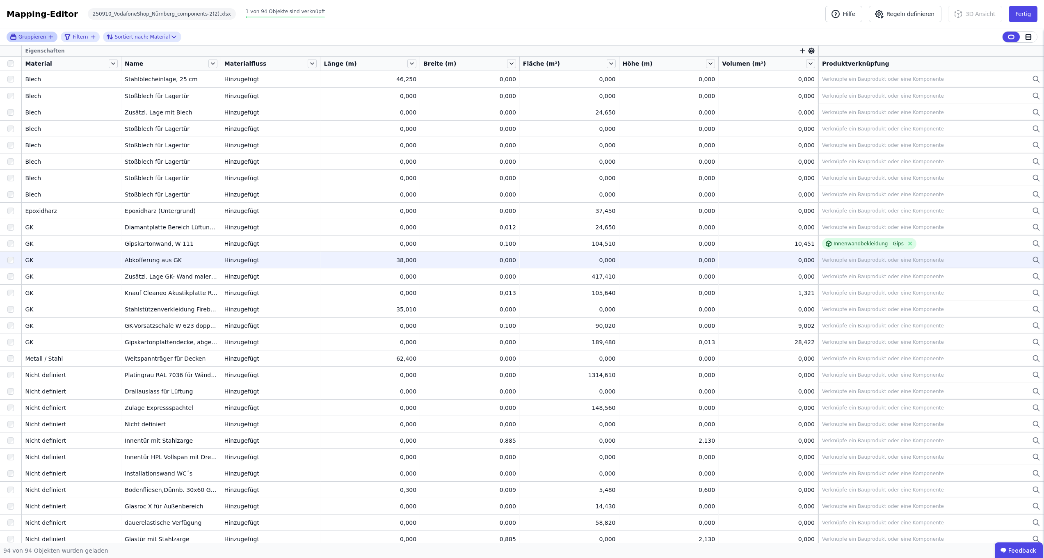
click at [9, 265] on div at bounding box center [10, 260] width 21 height 15
click at [12, 264] on div at bounding box center [10, 260] width 21 height 15
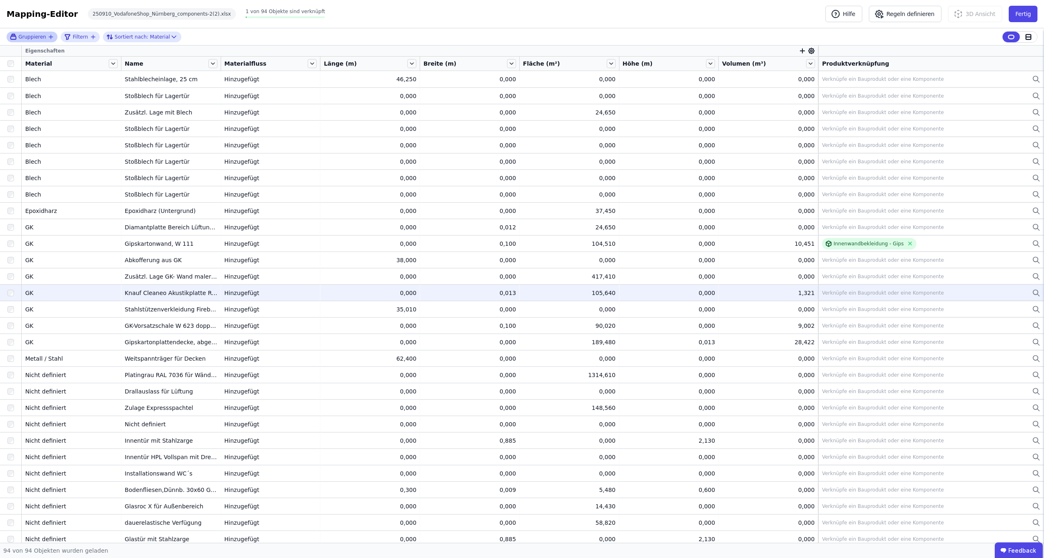
click at [120, 294] on td "GK GK" at bounding box center [72, 292] width 100 height 16
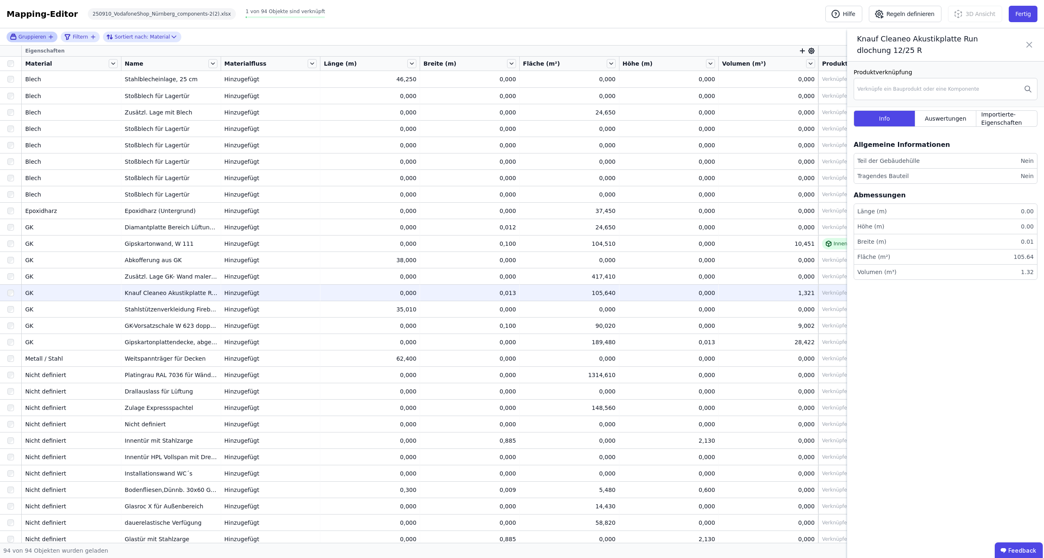
click at [1033, 46] on icon at bounding box center [1030, 44] width 10 height 23
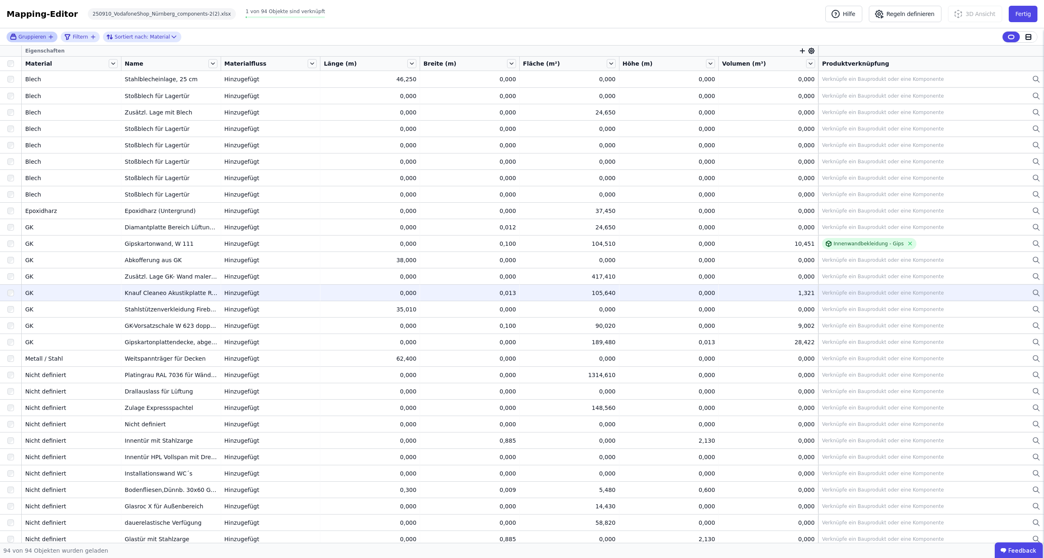
click at [1032, 291] on icon at bounding box center [1036, 293] width 8 height 10
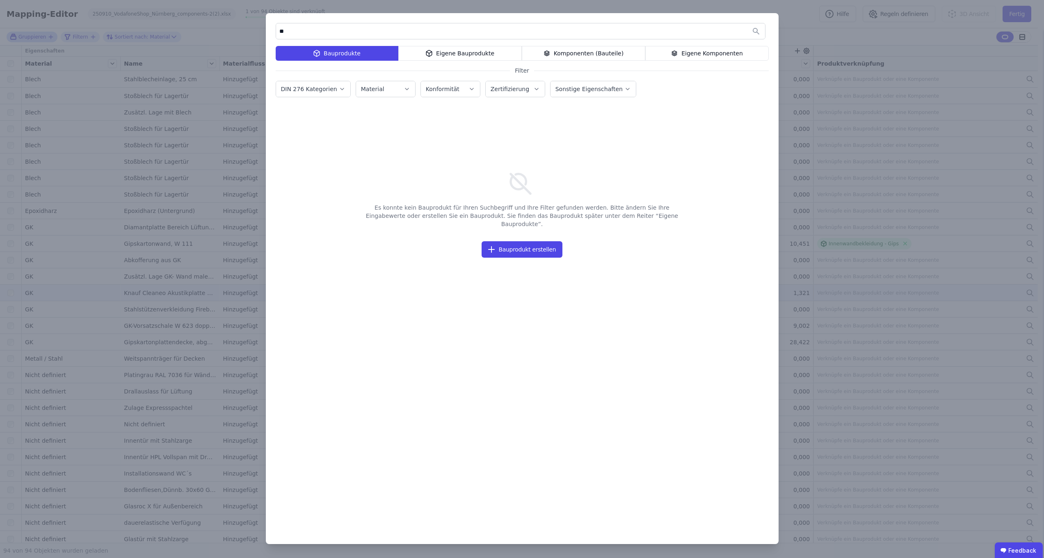
type input "*"
click at [608, 53] on div "Komponenten (Bauteile)" at bounding box center [584, 53] width 124 height 15
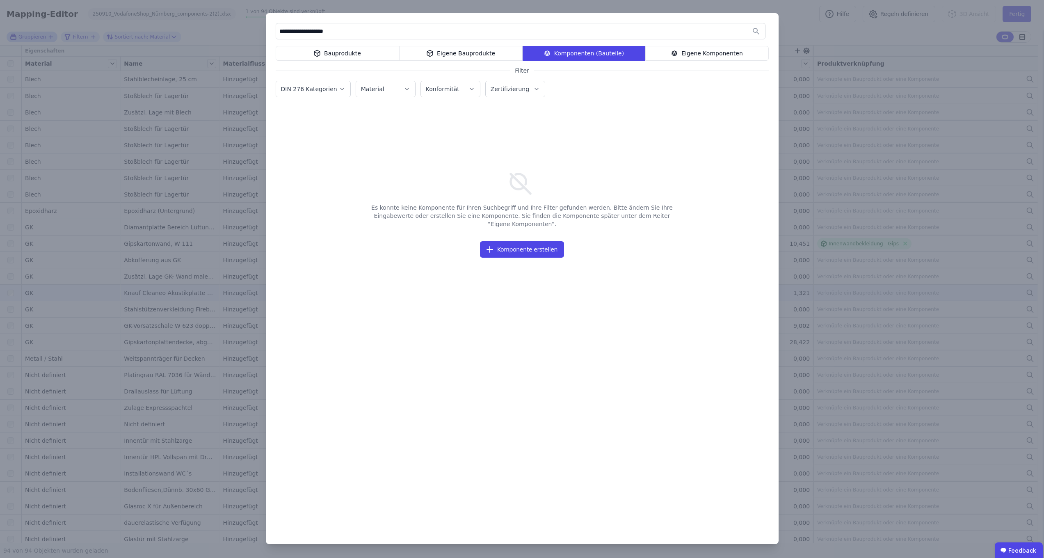
click at [327, 57] on div "Bauprodukte" at bounding box center [338, 53] width 124 height 15
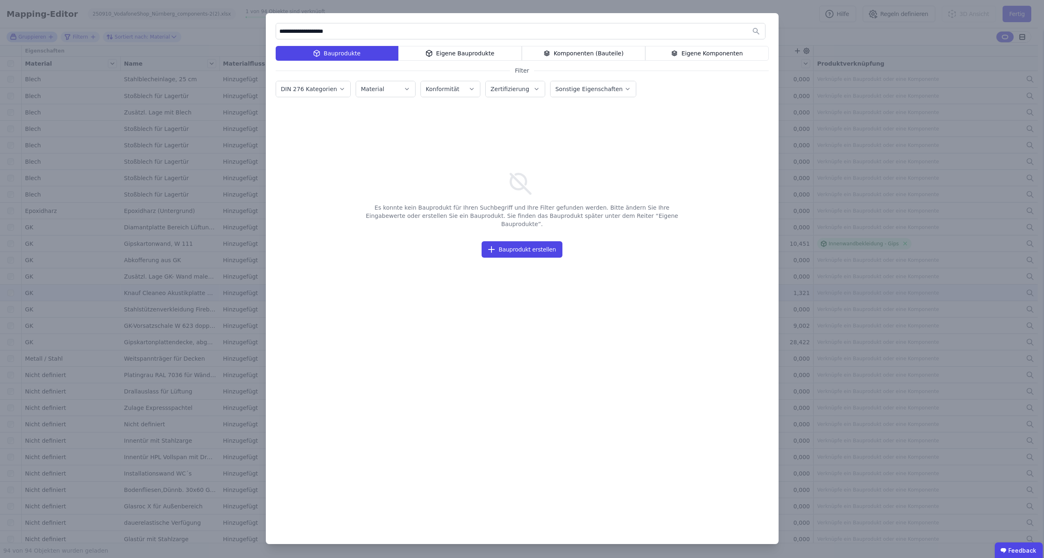
click at [341, 31] on input "**********" at bounding box center [520, 31] width 489 height 15
click at [593, 55] on div "Komponenten (Bauteile)" at bounding box center [584, 53] width 124 height 15
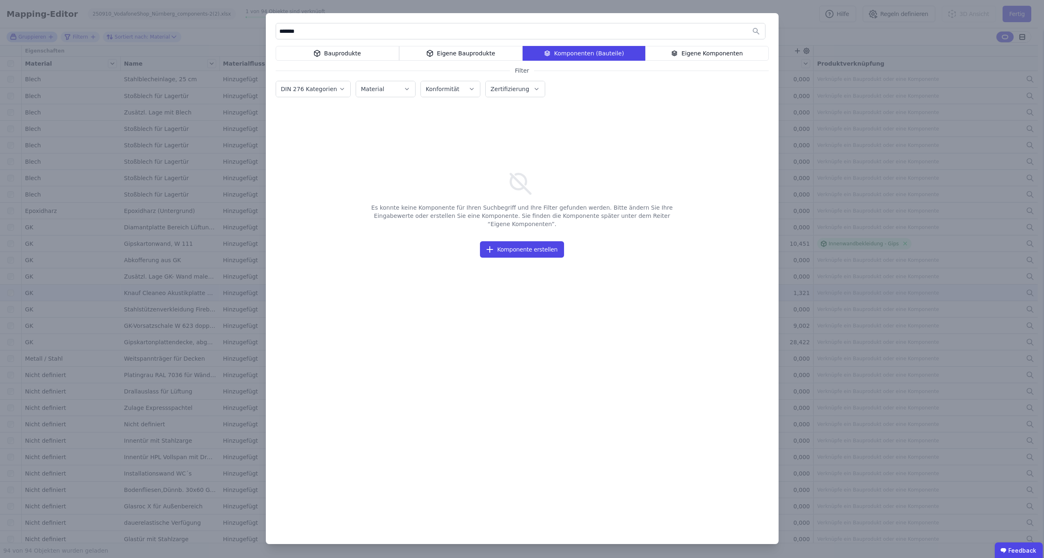
click at [343, 49] on div "Bauprodukte" at bounding box center [338, 53] width 124 height 15
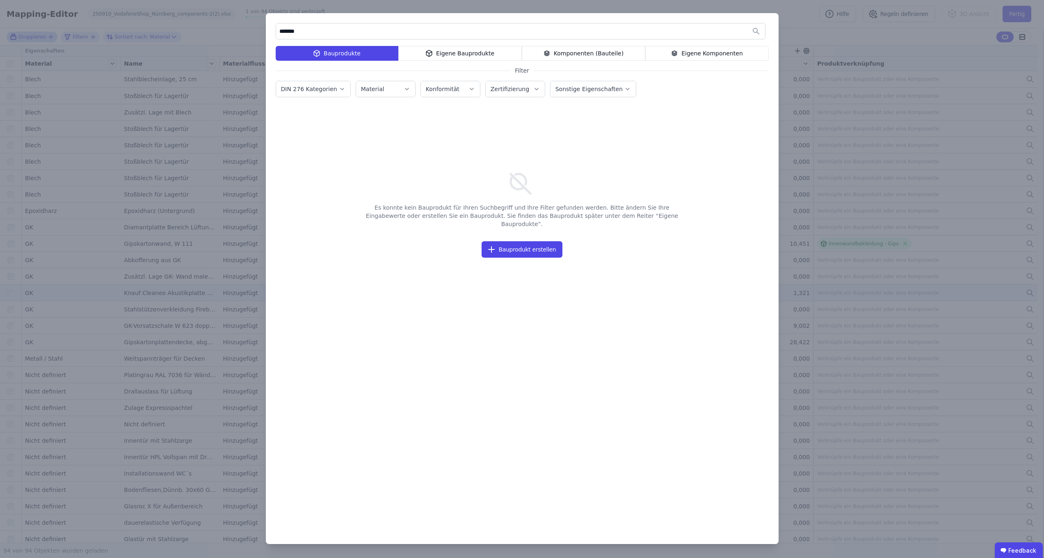
drag, startPoint x: 347, startPoint y: 30, endPoint x: 197, endPoint y: 30, distance: 150.6
click at [197, 30] on div "******* Bauprodukte Eigene Bauprodukte Komponenten (Bauteile) Eigene Komponente…" at bounding box center [522, 279] width 1044 height 558
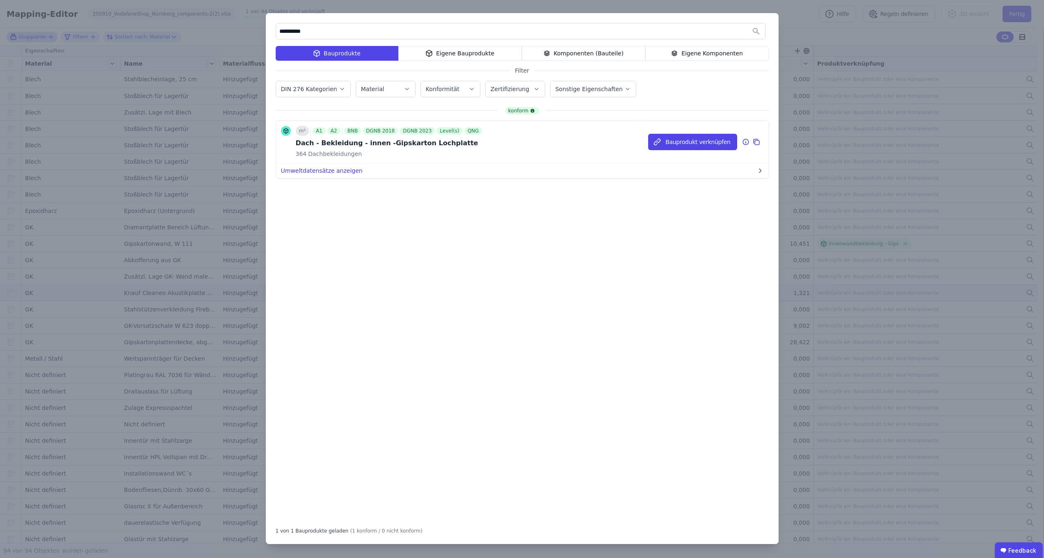
click at [315, 169] on button "Umweltdatensätze anzeigen" at bounding box center [522, 170] width 492 height 15
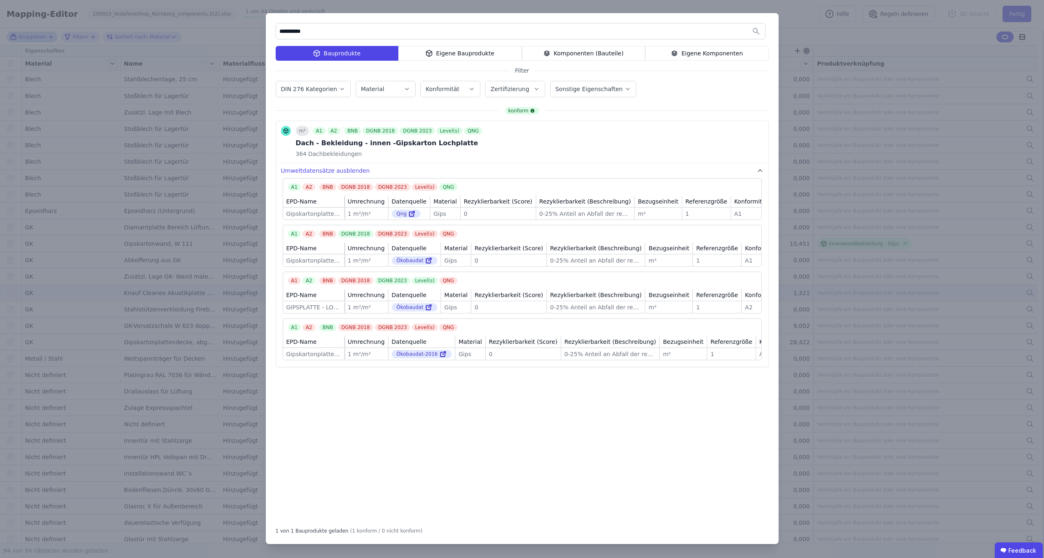
click at [313, 82] on button "DIN 276 Kategorien" at bounding box center [313, 89] width 74 height 16
click at [543, 146] on div "m² A1 A2 BNB DGNB 2018 DGNB 2023 Level(s) QNG Dach - Bekleidung - innen -Gipska…" at bounding box center [522, 142] width 492 height 42
click at [378, 87] on label "Material" at bounding box center [373, 89] width 25 height 7
click at [700, 35] on input "**********" at bounding box center [520, 31] width 489 height 15
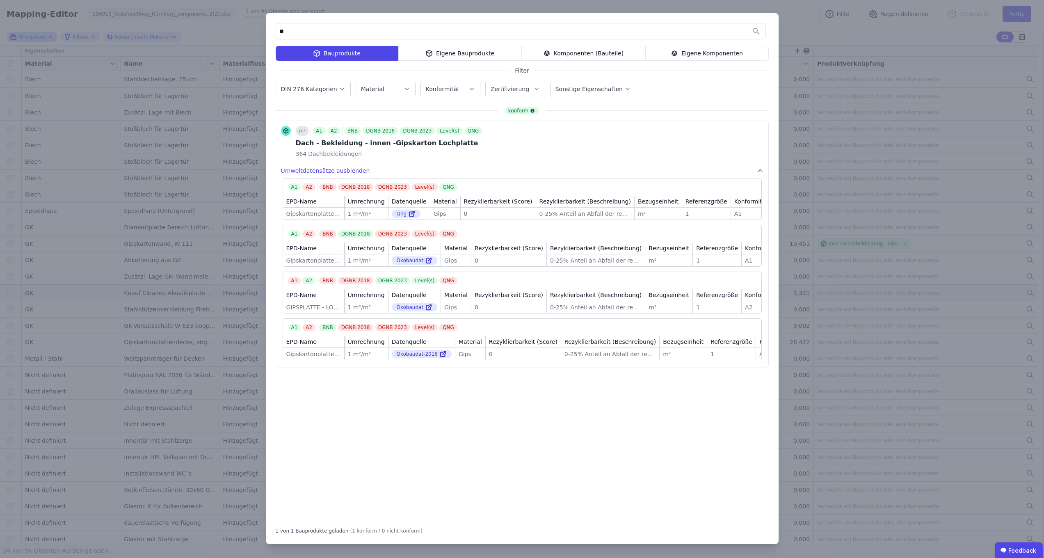
type input "*"
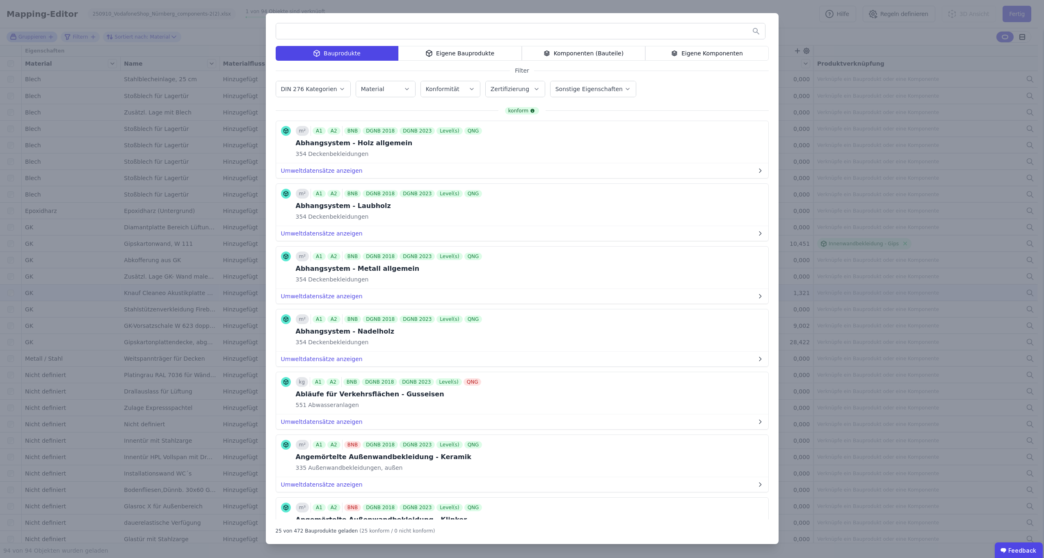
click at [379, 93] on button "Material" at bounding box center [385, 89] width 59 height 16
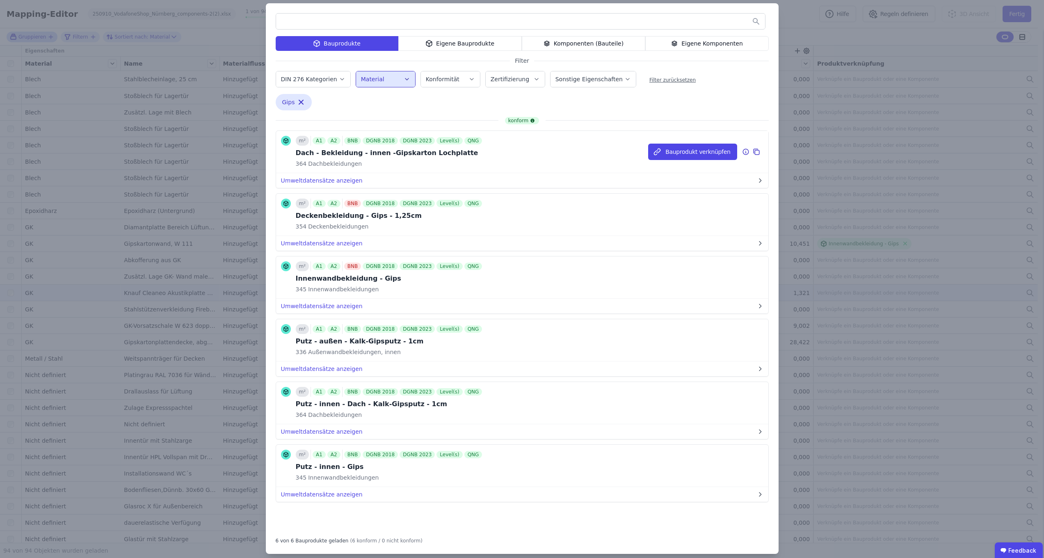
scroll to position [19, 0]
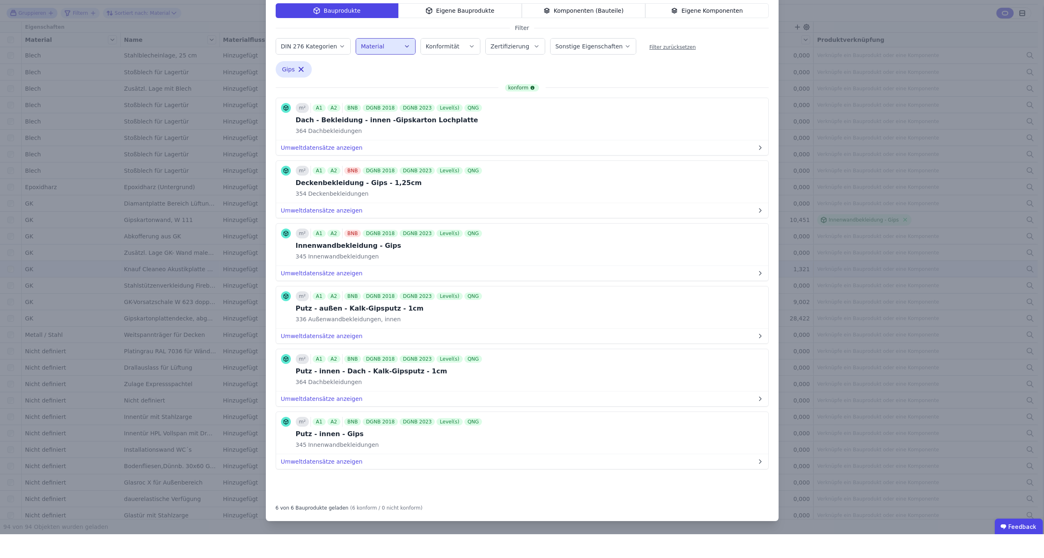
click at [390, 66] on div "Material" at bounding box center [385, 70] width 49 height 8
click at [564, 75] on div "Bauprodukte Eigene Bauprodukte Komponenten (Bauteile) Eigene Komponenten Filter…" at bounding box center [522, 269] width 513 height 551
click at [458, 66] on div "Konformität" at bounding box center [450, 70] width 49 height 8
click at [575, 72] on div "Bauprodukte Eigene Bauprodukte Komponenten (Bauteile) Eigene Komponenten Filter…" at bounding box center [522, 269] width 513 height 551
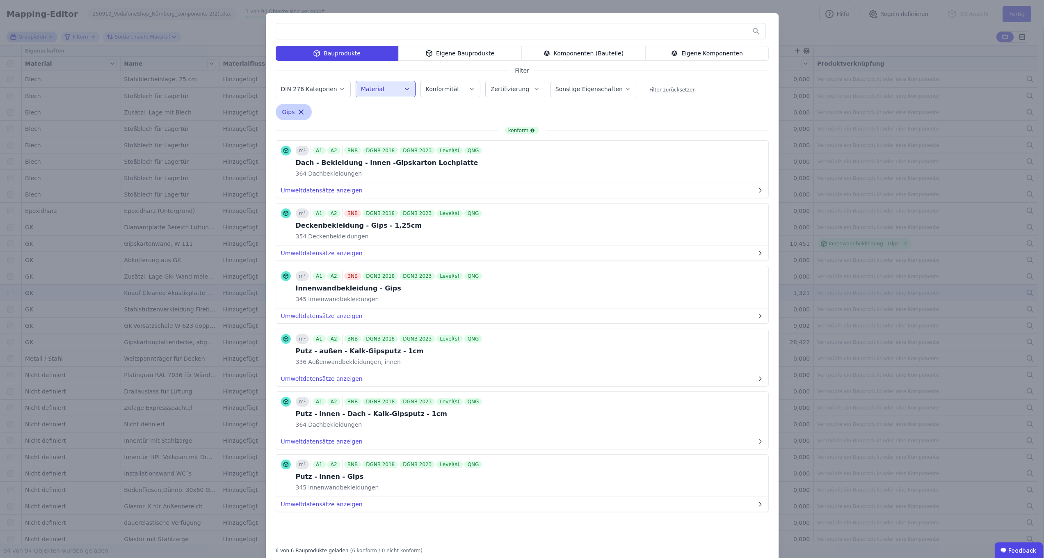
click at [299, 112] on icon "button" at bounding box center [301, 112] width 4 height 4
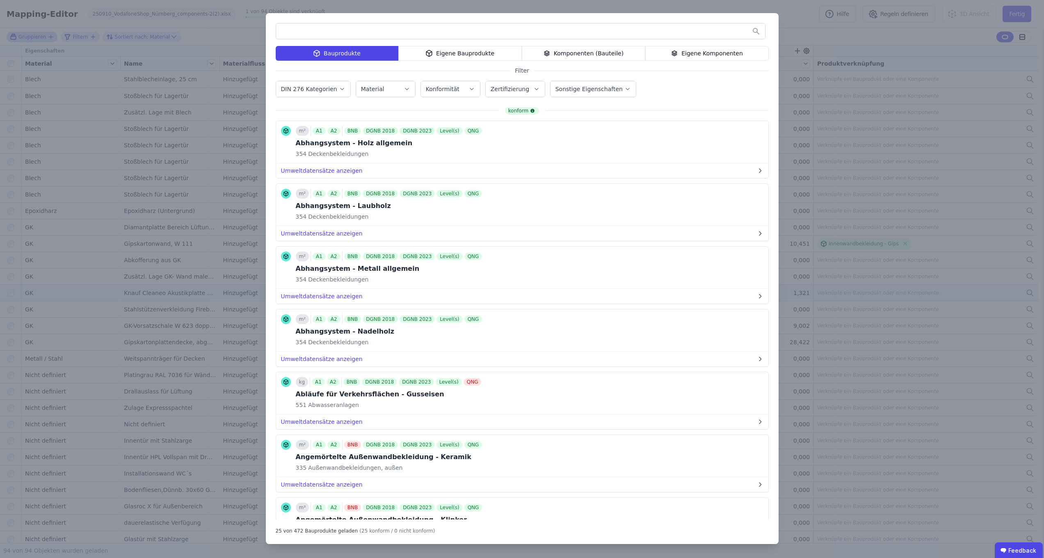
click at [232, 30] on div "Bauprodukte Eigene Bauprodukte Komponenten (Bauteile) Eigene Komponenten Filter…" at bounding box center [522, 279] width 1044 height 558
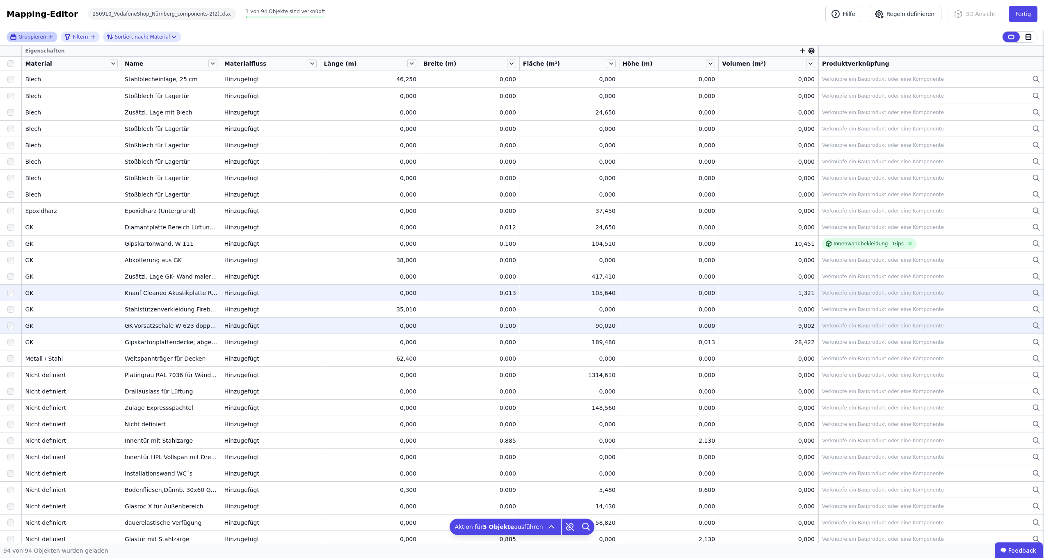
click at [10, 330] on div at bounding box center [10, 325] width 21 height 15
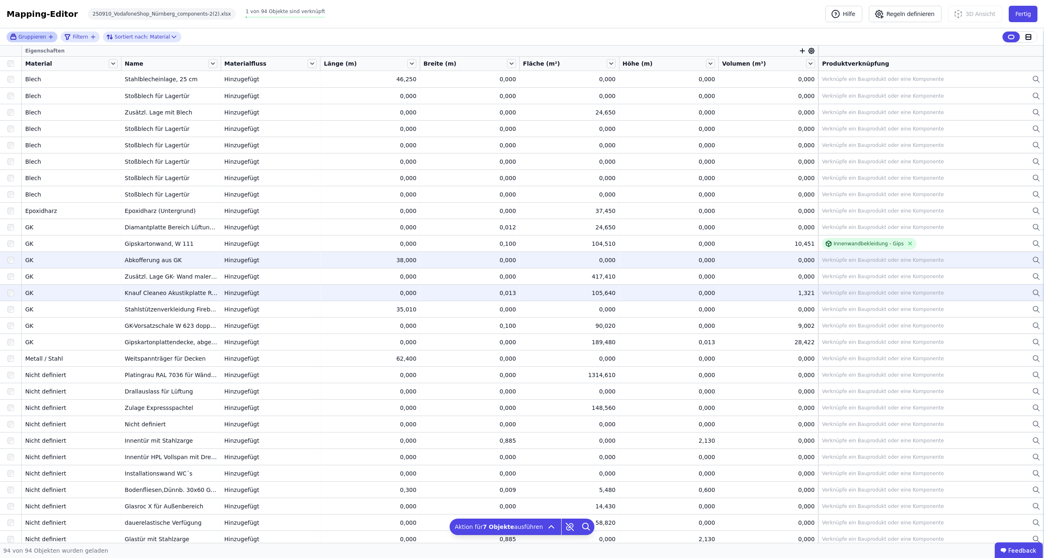
click at [1032, 259] on icon at bounding box center [1036, 260] width 8 height 10
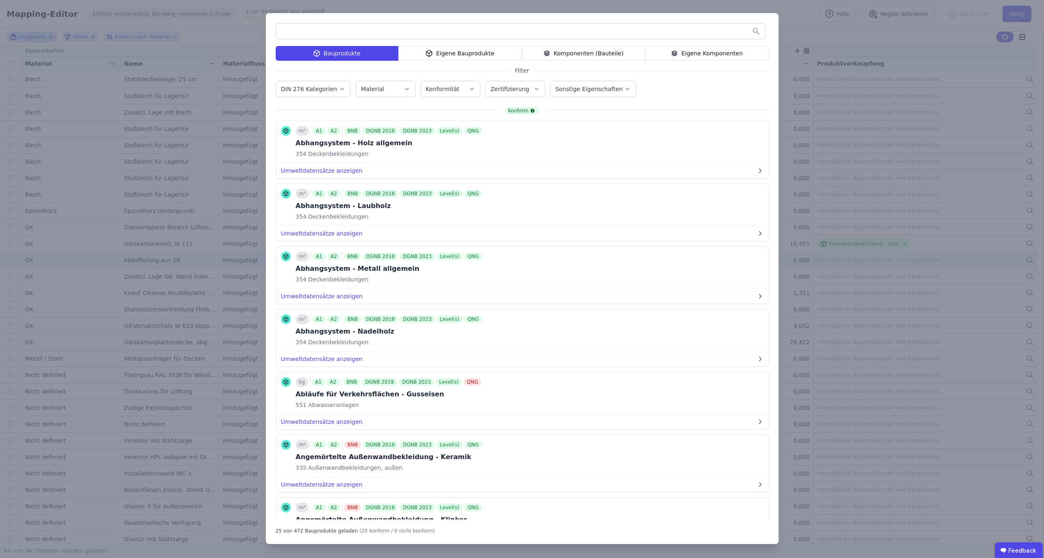
click at [379, 86] on label "Material" at bounding box center [373, 89] width 25 height 7
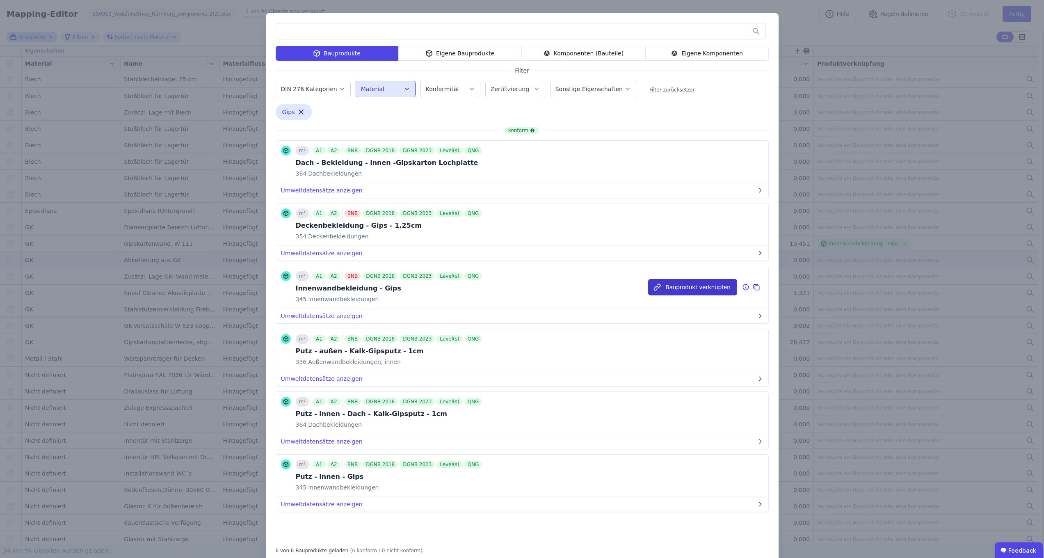
click at [690, 289] on button "Bauprodukt verknüpfen" at bounding box center [692, 287] width 89 height 16
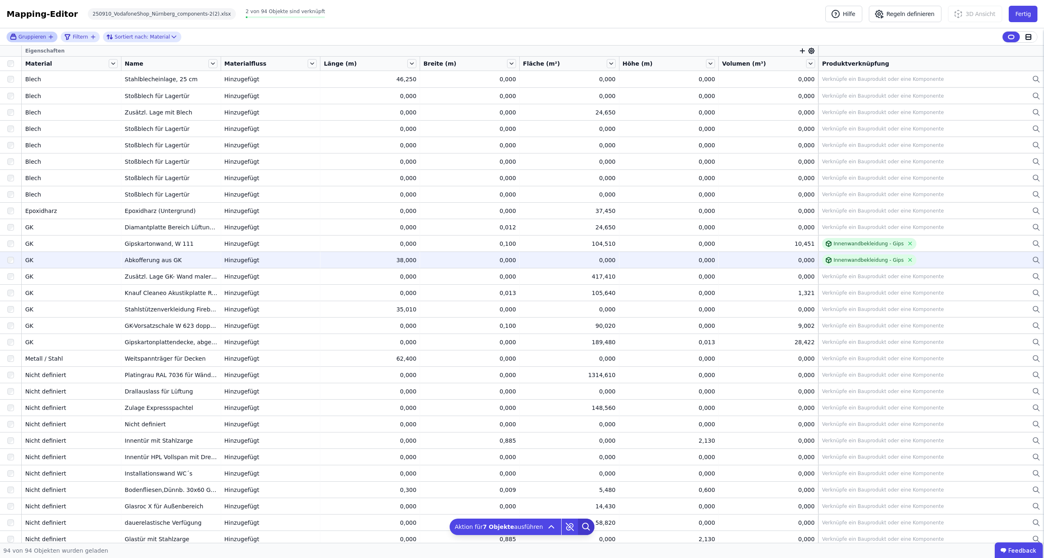
click at [583, 526] on icon at bounding box center [586, 526] width 6 height 6
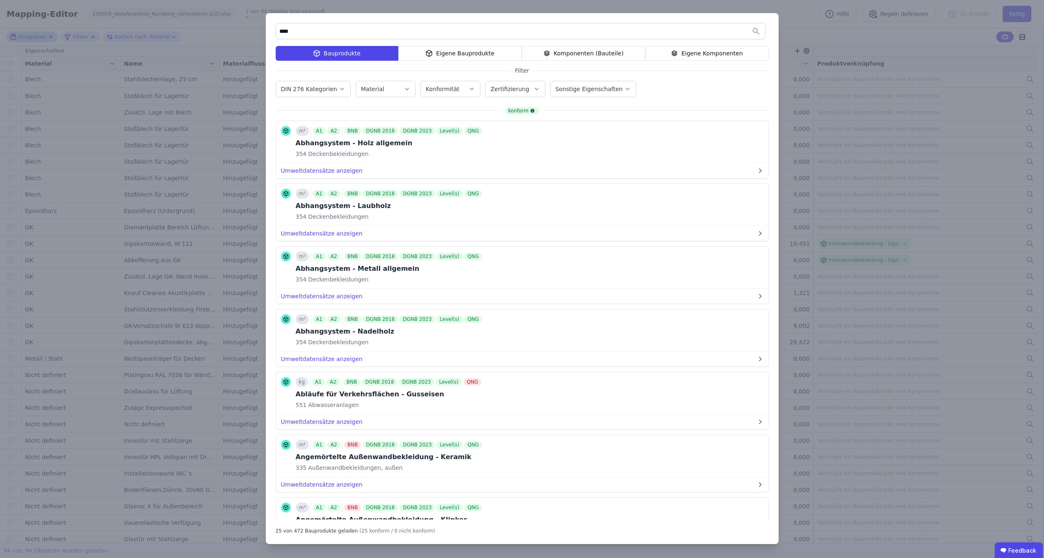
type input "****"
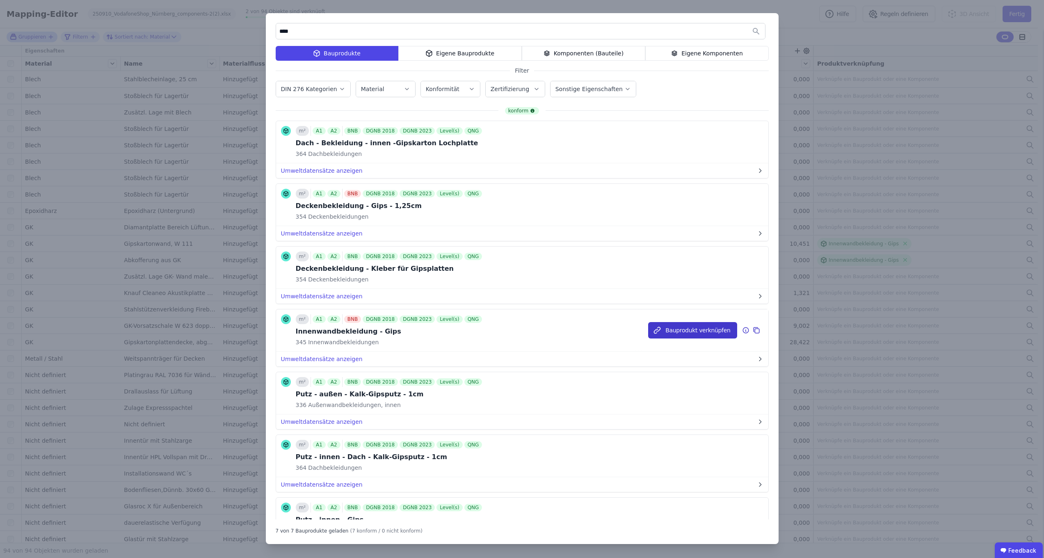
click at [693, 327] on button "Bauprodukt verknüpfen" at bounding box center [692, 330] width 89 height 16
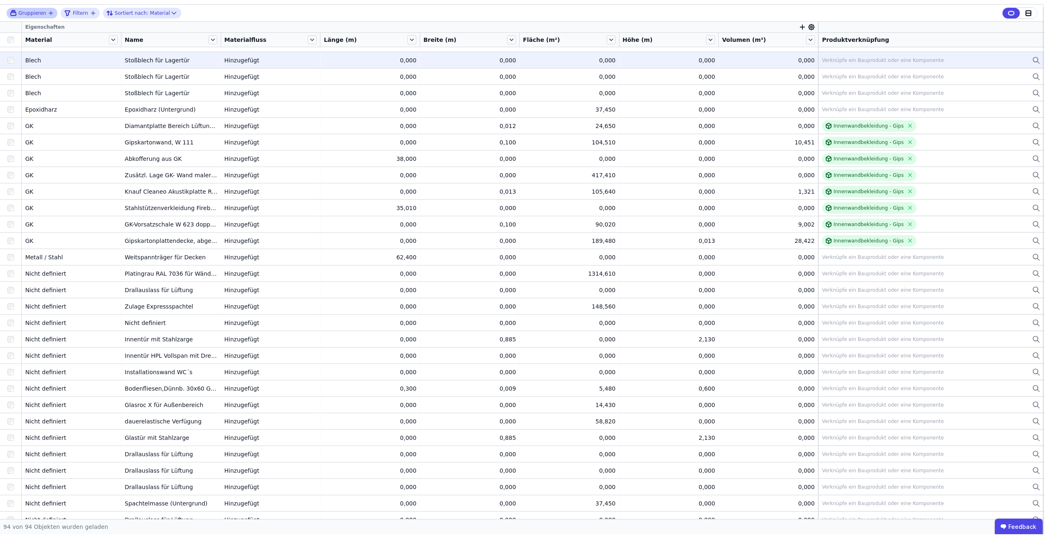
scroll to position [0, 0]
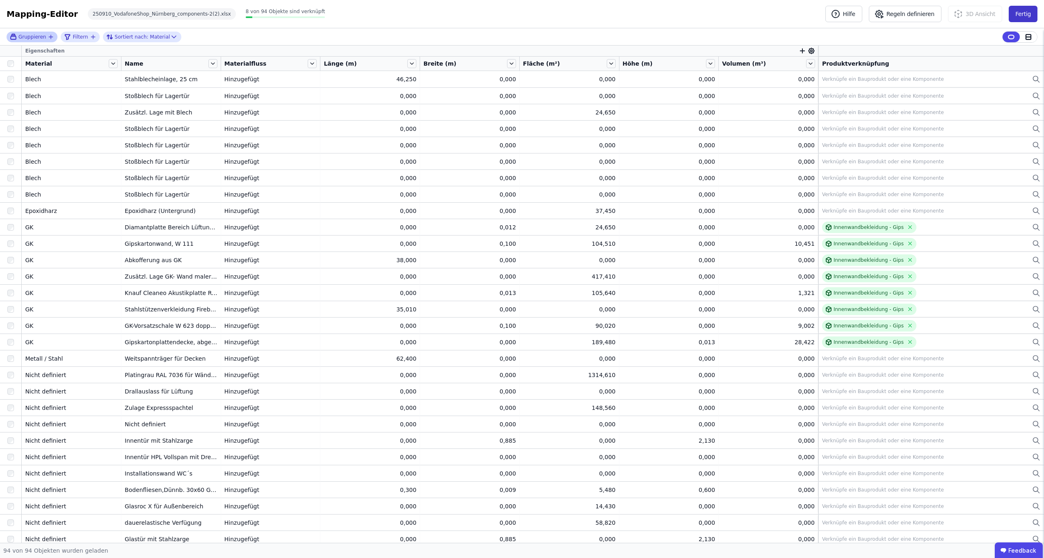
click at [1017, 11] on button "Fertig" at bounding box center [1023, 14] width 29 height 16
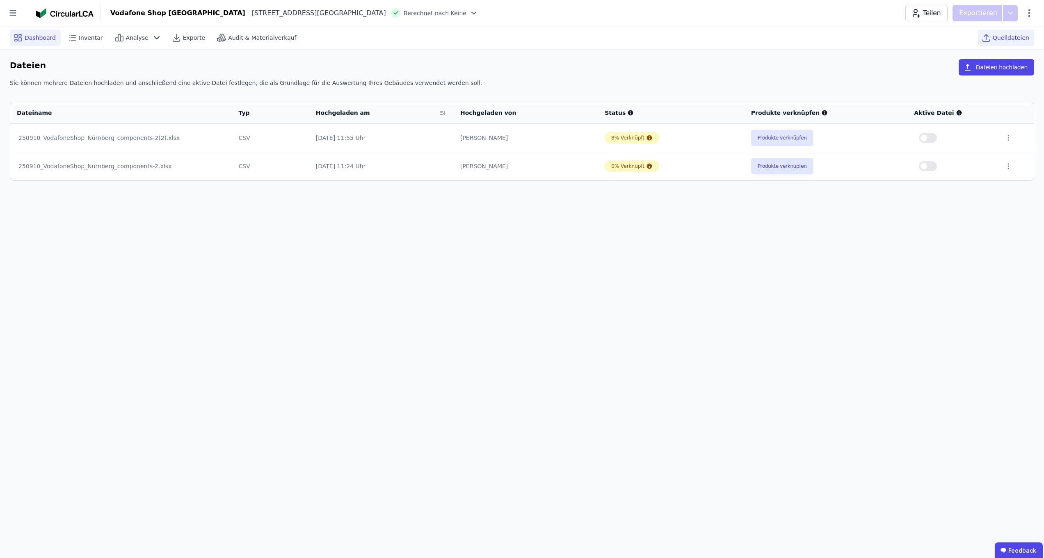
click at [15, 41] on icon at bounding box center [16, 40] width 2 height 2
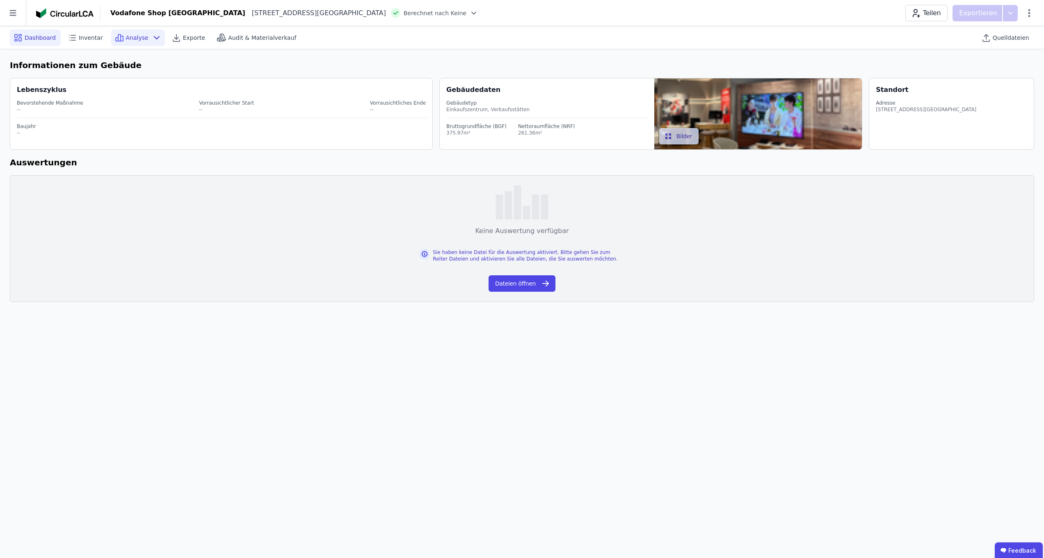
click at [120, 37] on icon at bounding box center [119, 38] width 10 height 10
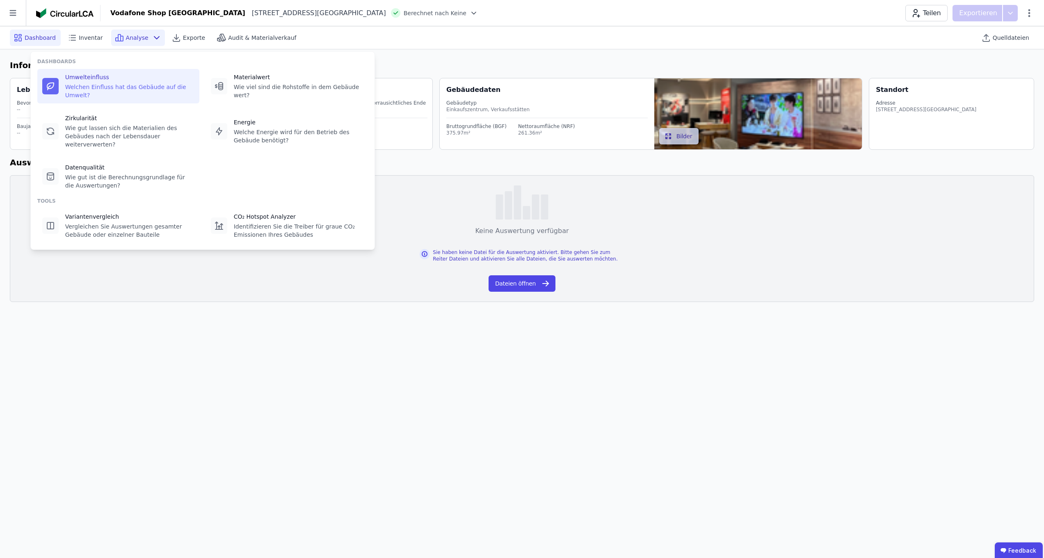
click at [97, 91] on div "Welchen Einfluss hat das Gebäude auf die Umwelt?" at bounding box center [129, 91] width 129 height 16
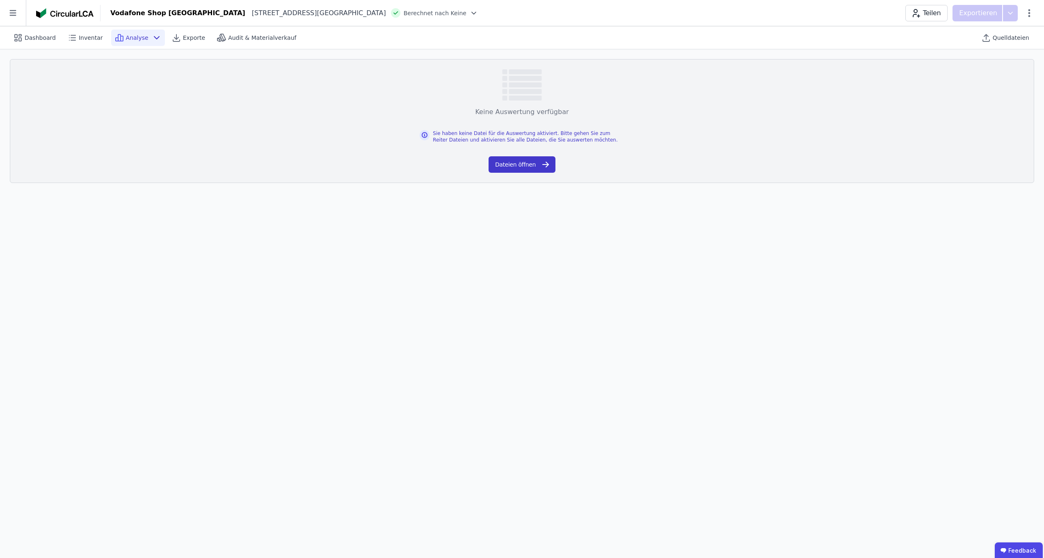
click at [534, 169] on button "Dateien öffnen" at bounding box center [522, 164] width 67 height 16
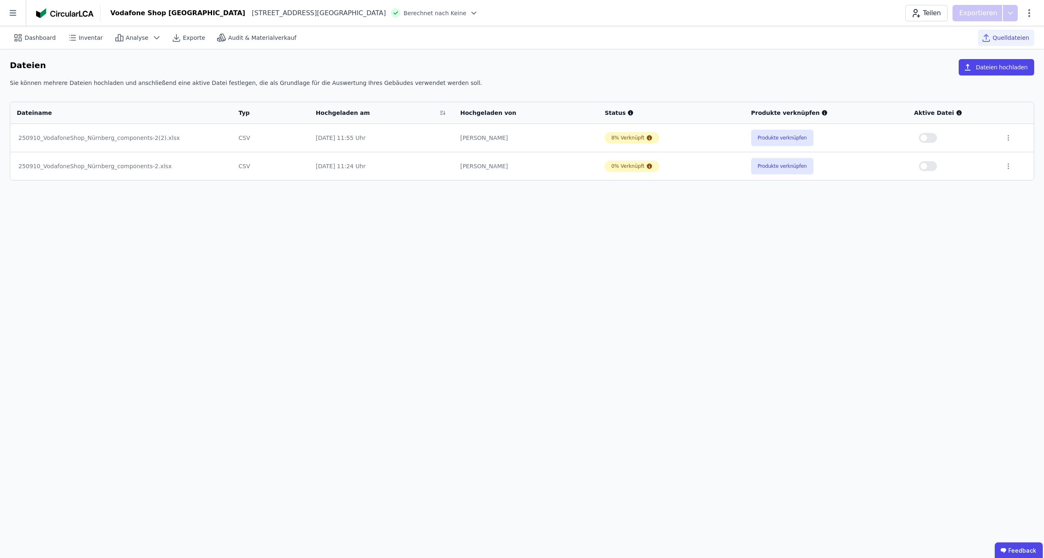
click at [926, 135] on span "button" at bounding box center [924, 138] width 7 height 7
click at [24, 41] on div "Dashboard" at bounding box center [35, 38] width 51 height 16
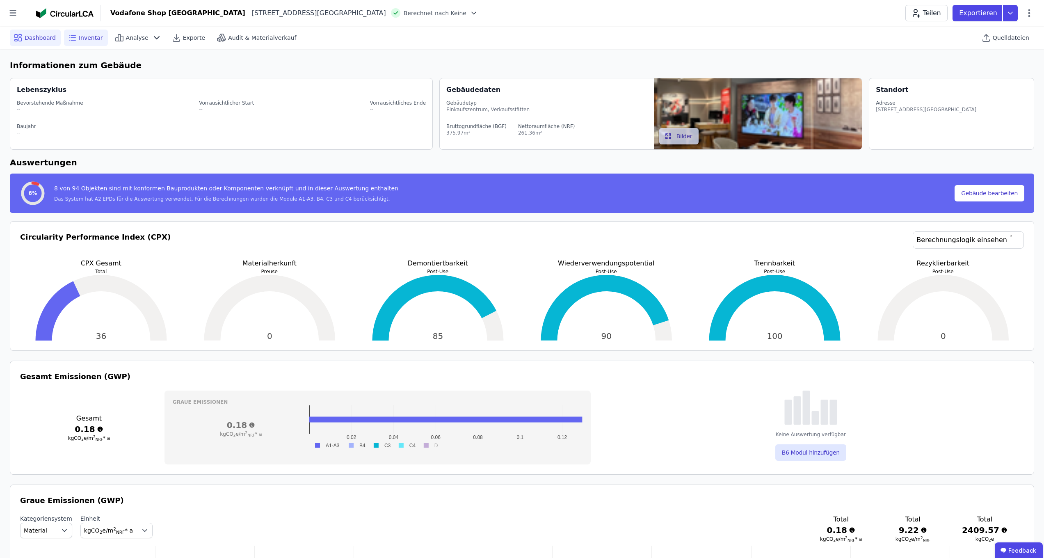
click at [102, 36] on div "Inventar" at bounding box center [86, 38] width 44 height 16
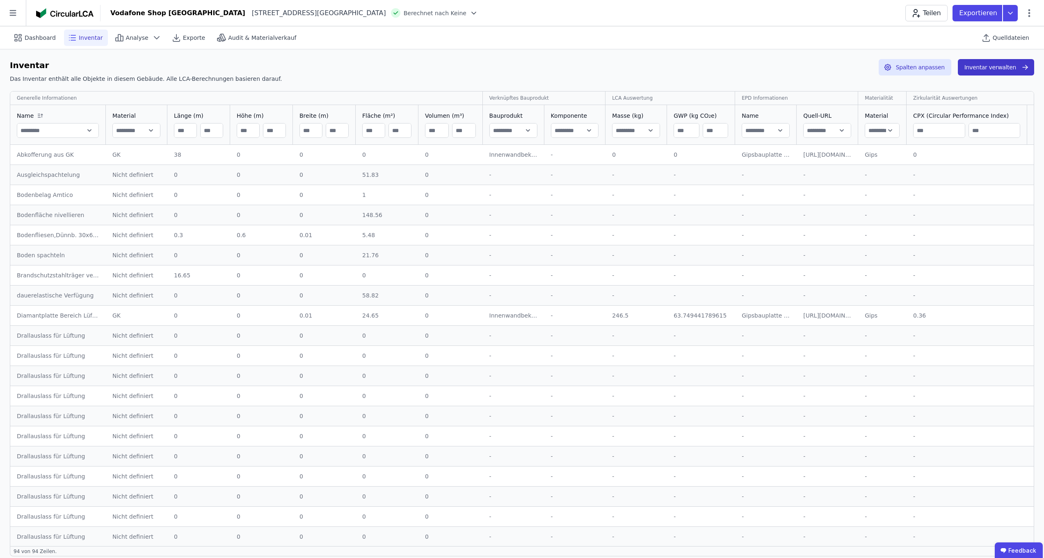
click at [979, 74] on button "Inventar verwalten" at bounding box center [996, 67] width 76 height 16
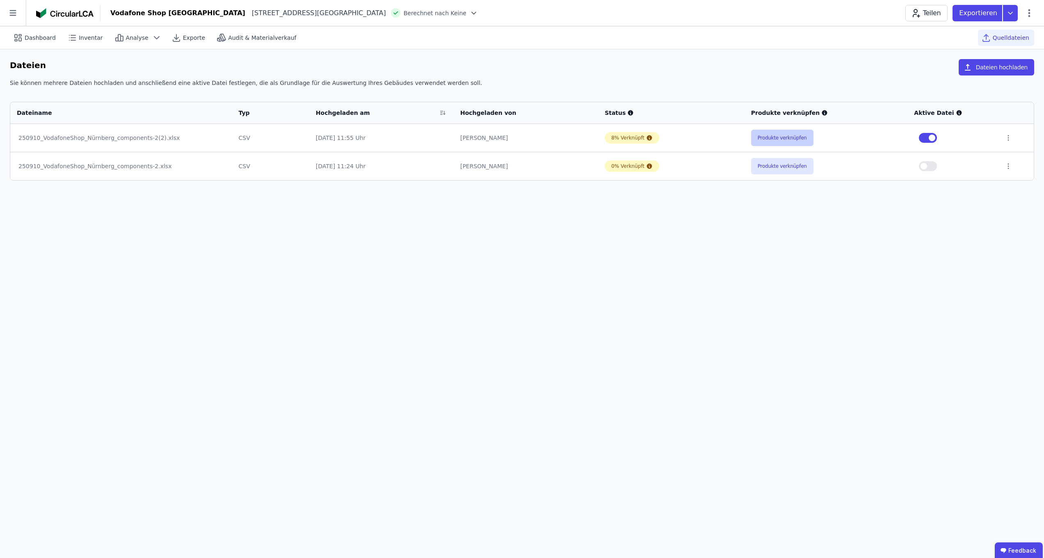
click at [773, 144] on button "Produkte verknüpfen" at bounding box center [782, 138] width 62 height 16
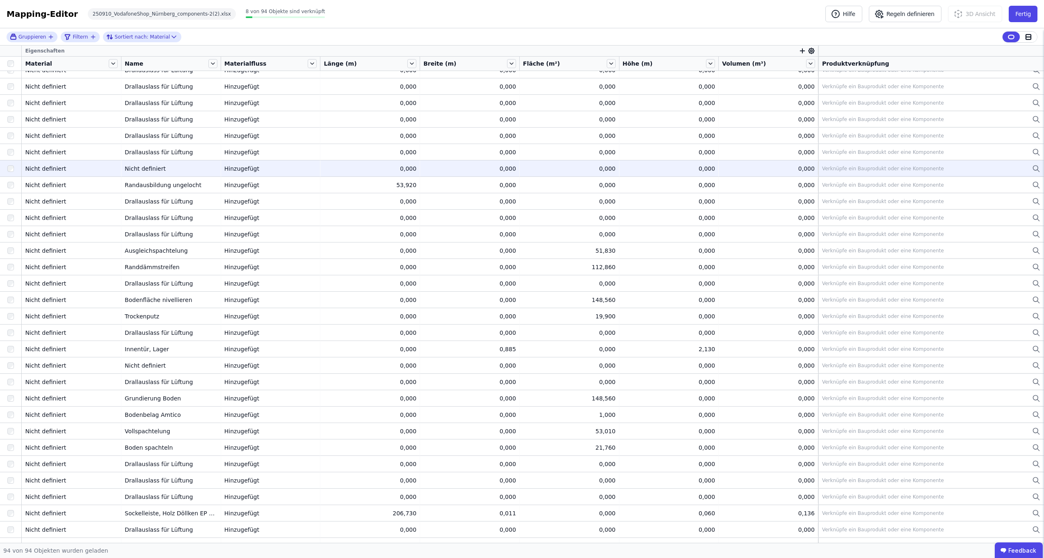
scroll to position [1071, 0]
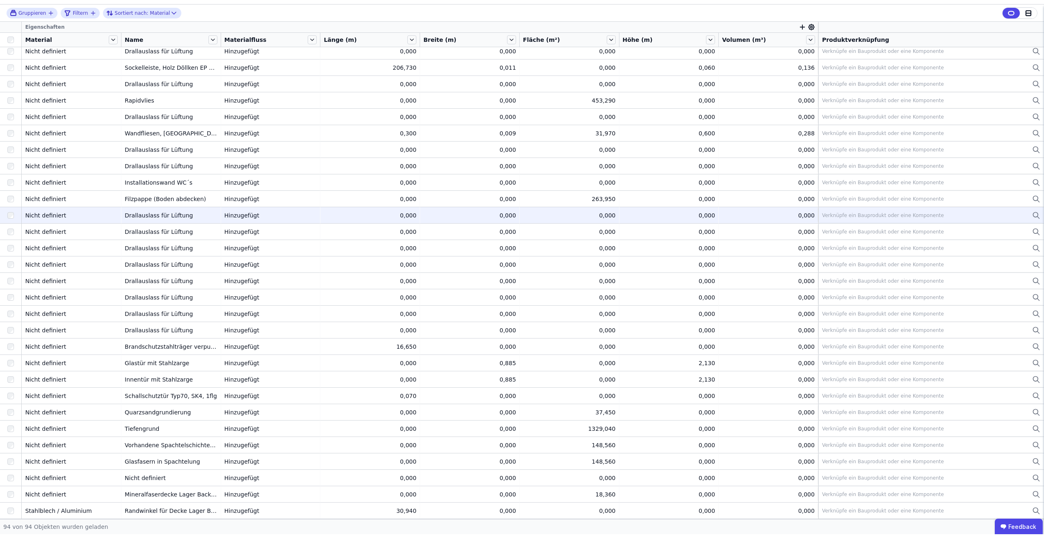
click at [1032, 234] on icon at bounding box center [1036, 239] width 8 height 10
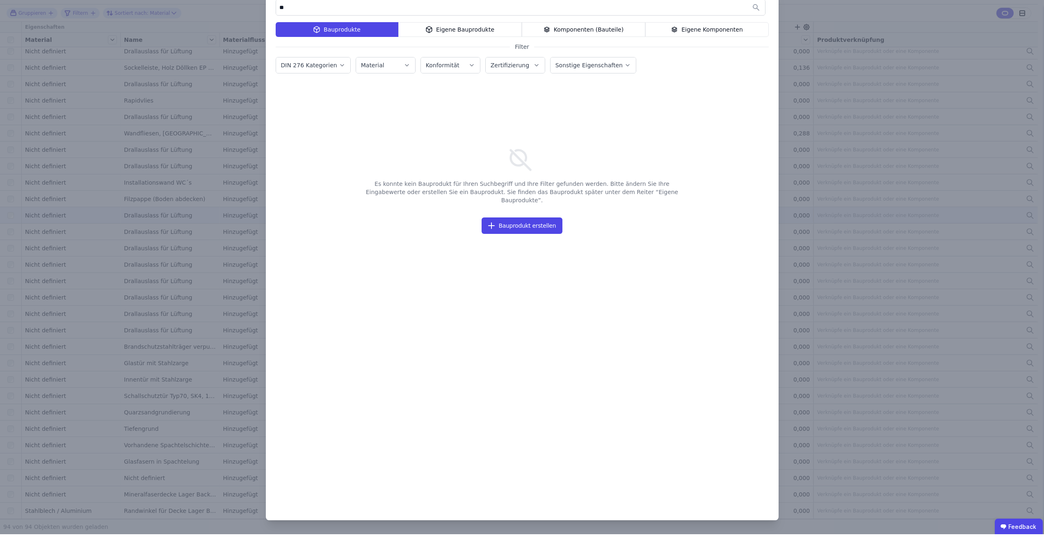
type input "*"
type input "**********"
click at [569, 46] on div "Komponenten (Bauteile)" at bounding box center [584, 53] width 124 height 15
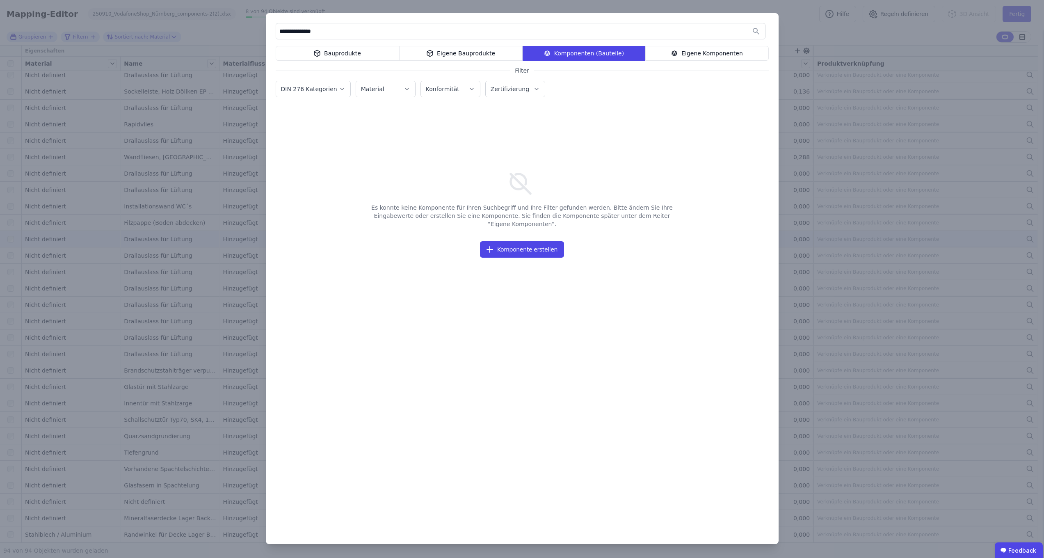
click at [816, 32] on div "**********" at bounding box center [522, 279] width 1044 height 558
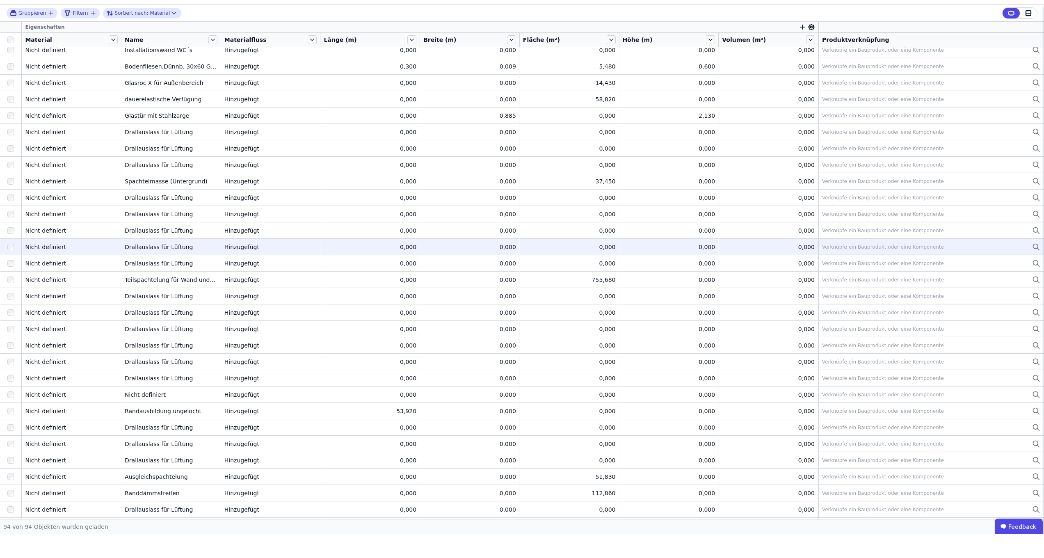
scroll to position [0, 0]
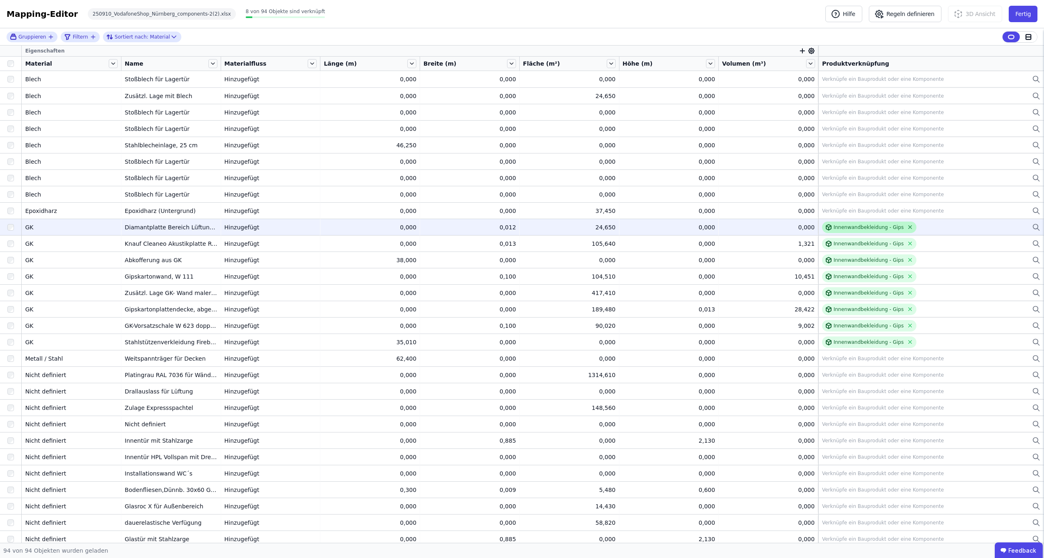
click at [907, 227] on icon at bounding box center [910, 227] width 6 height 6
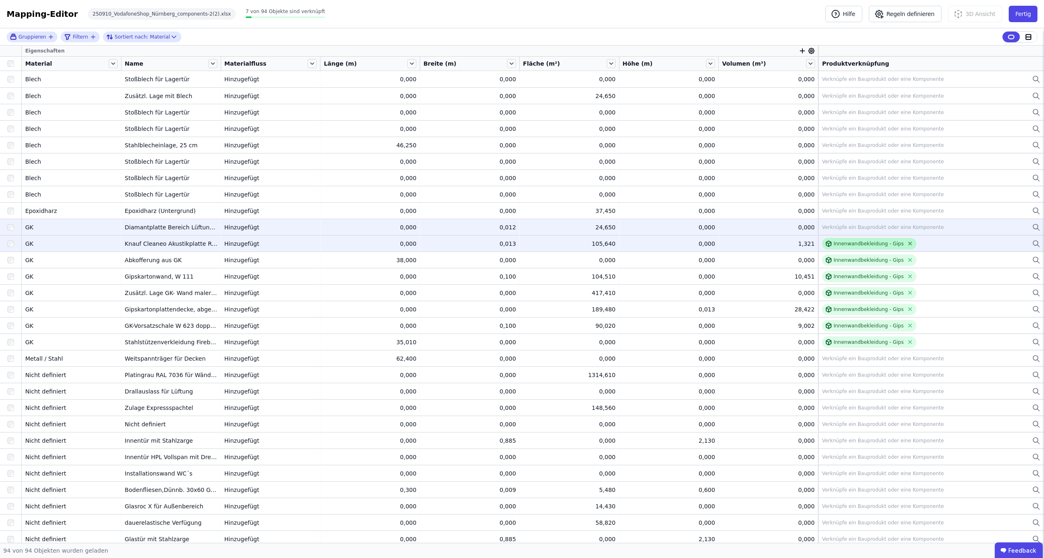
click at [907, 241] on icon at bounding box center [910, 243] width 6 height 6
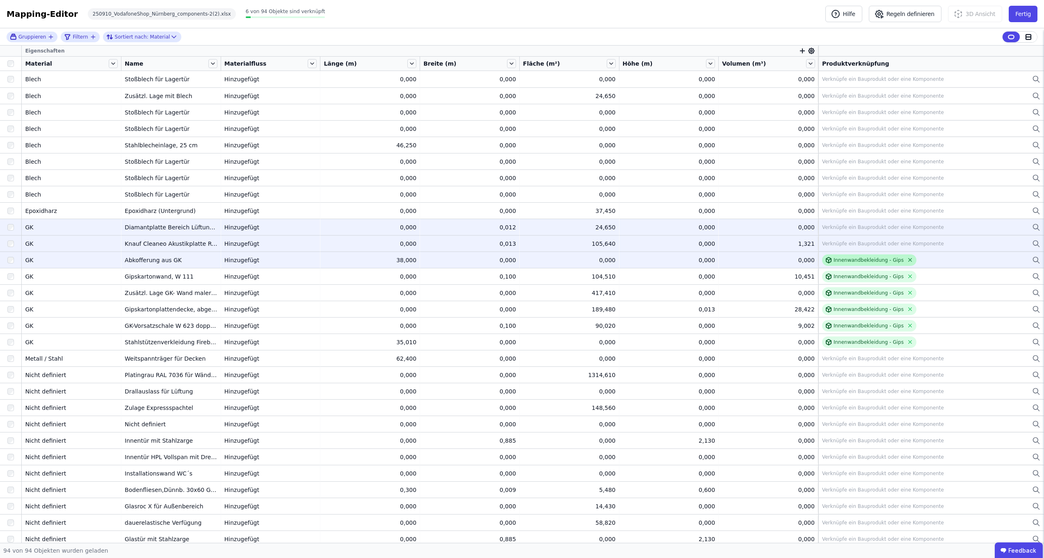
click at [907, 259] on icon at bounding box center [910, 260] width 6 height 6
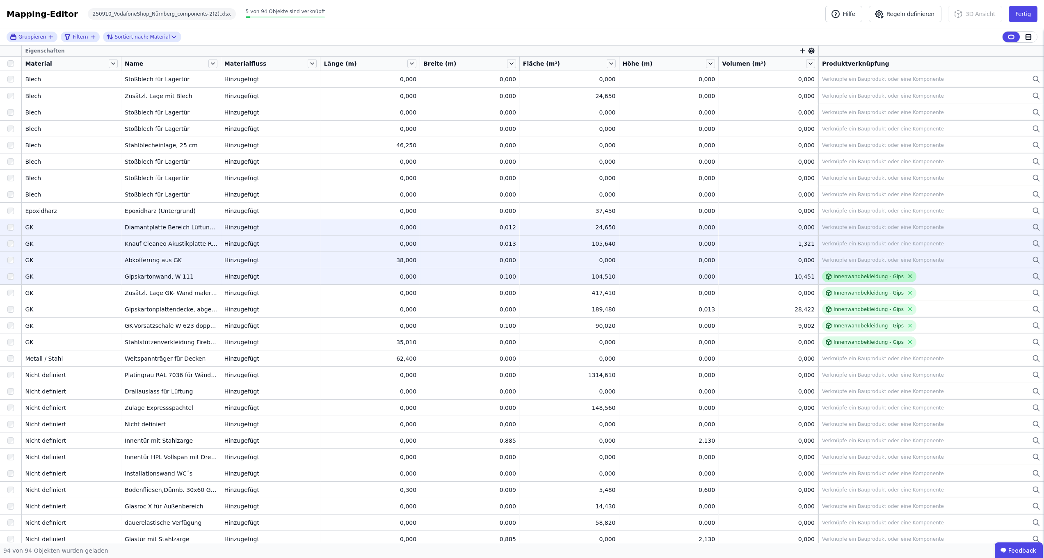
click at [907, 279] on icon at bounding box center [910, 276] width 6 height 6
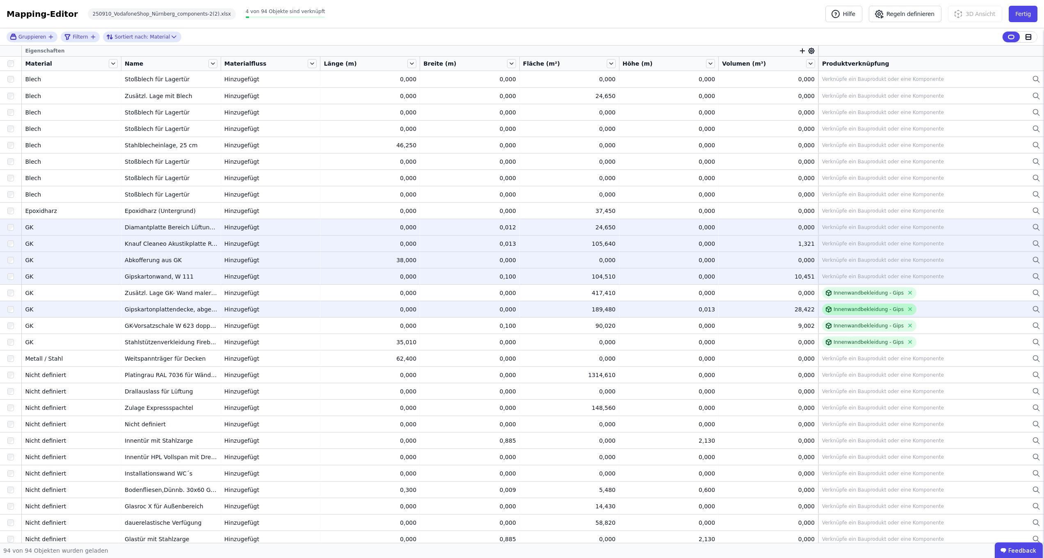
drag, startPoint x: 901, startPoint y: 293, endPoint x: 902, endPoint y: 305, distance: 12.3
click at [907, 293] on icon at bounding box center [910, 293] width 6 height 6
click at [907, 311] on icon at bounding box center [910, 309] width 6 height 6
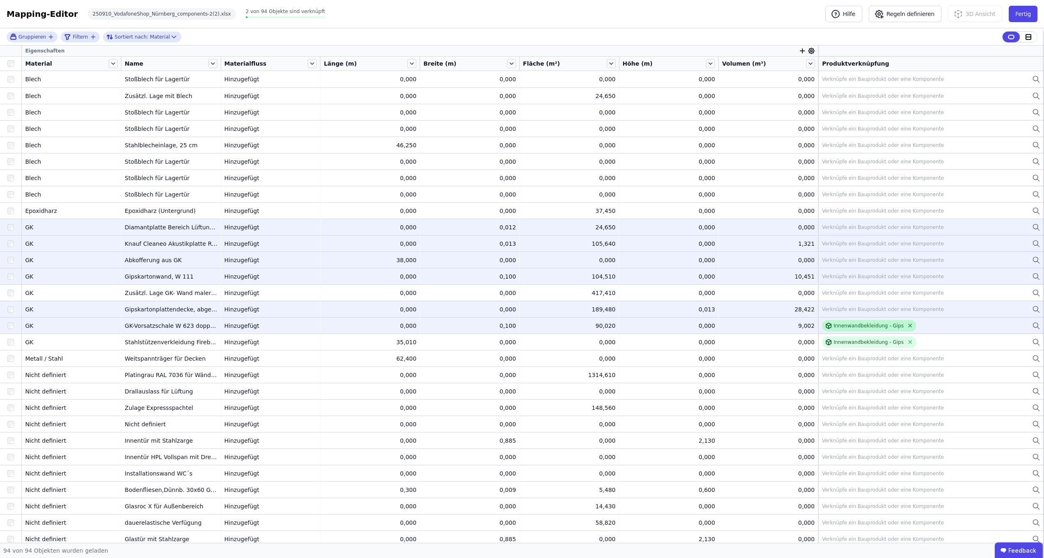
click at [907, 327] on icon at bounding box center [910, 326] width 6 height 6
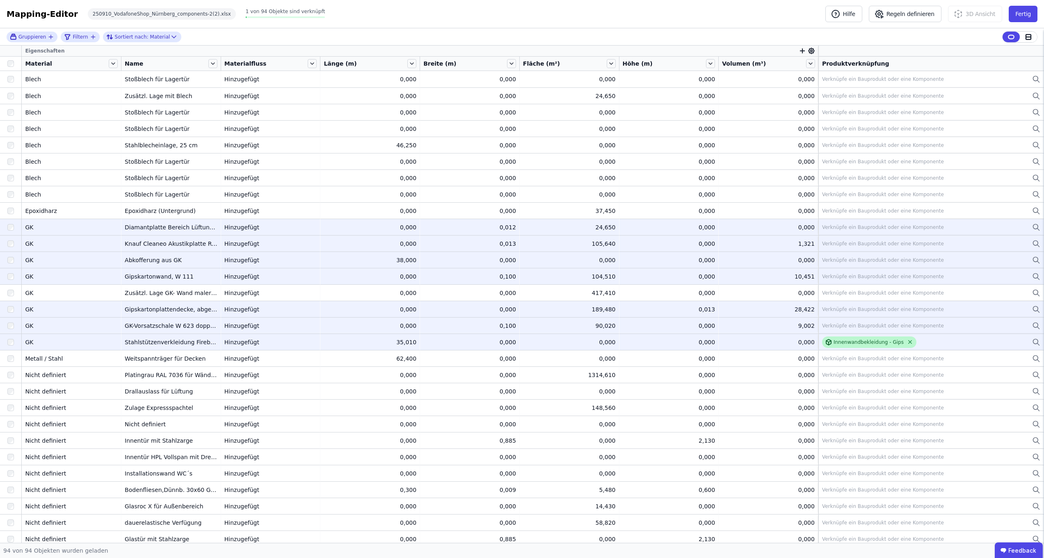
click at [907, 341] on icon at bounding box center [910, 342] width 6 height 6
